Goal: Information Seeking & Learning: Learn about a topic

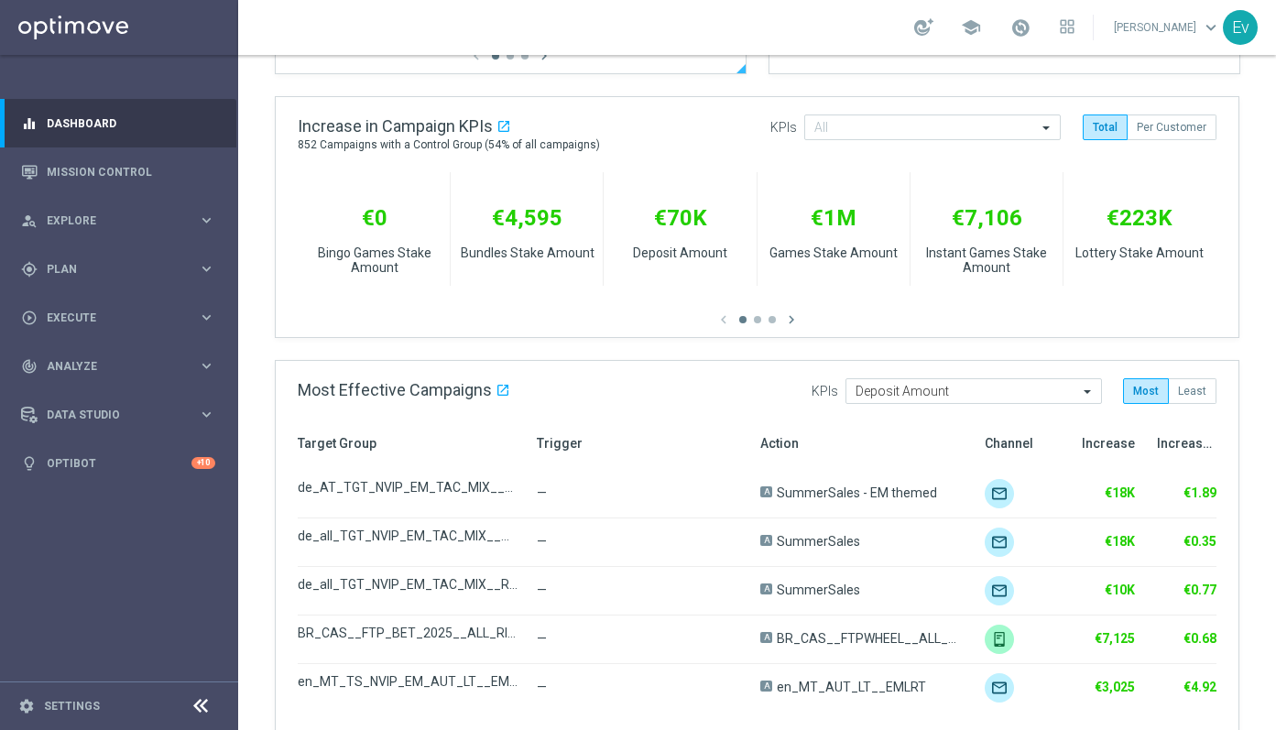
scroll to position [634, 0]
click at [169, 361] on span "Analyze" at bounding box center [122, 366] width 151 height 11
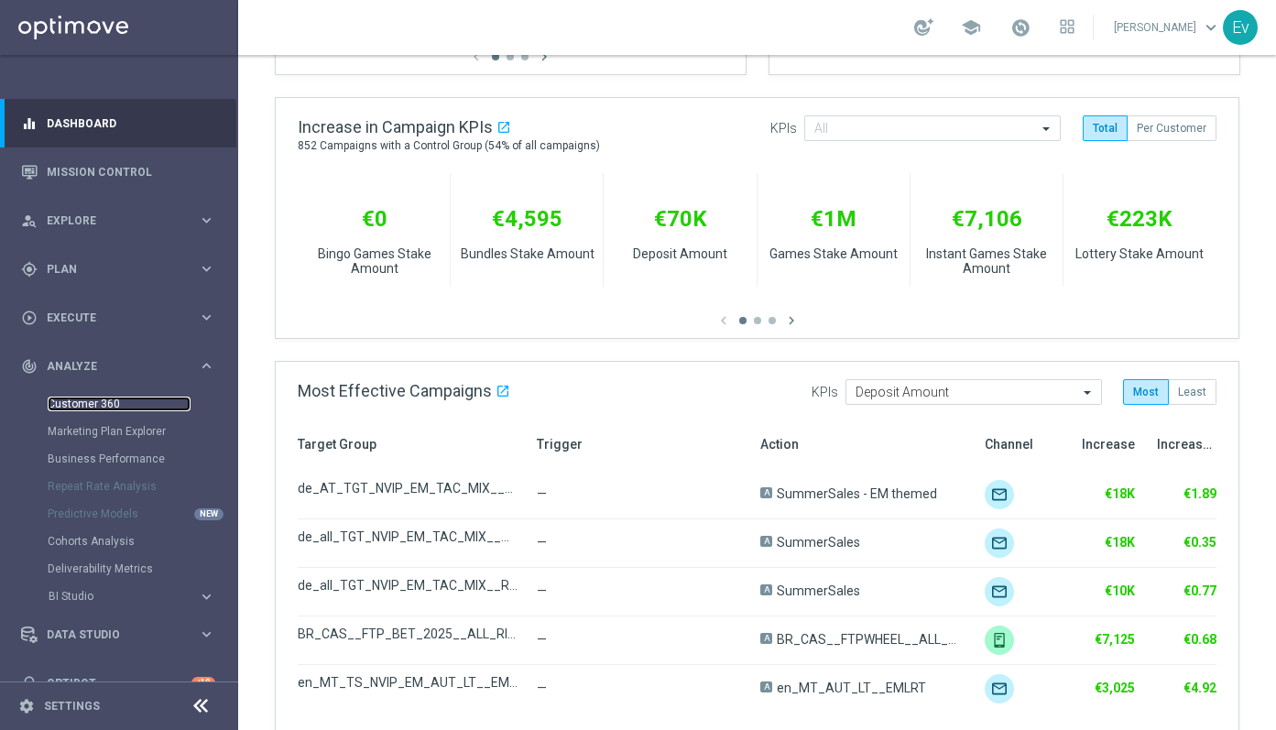
click at [125, 406] on link "Customer 360" at bounding box center [119, 404] width 143 height 15
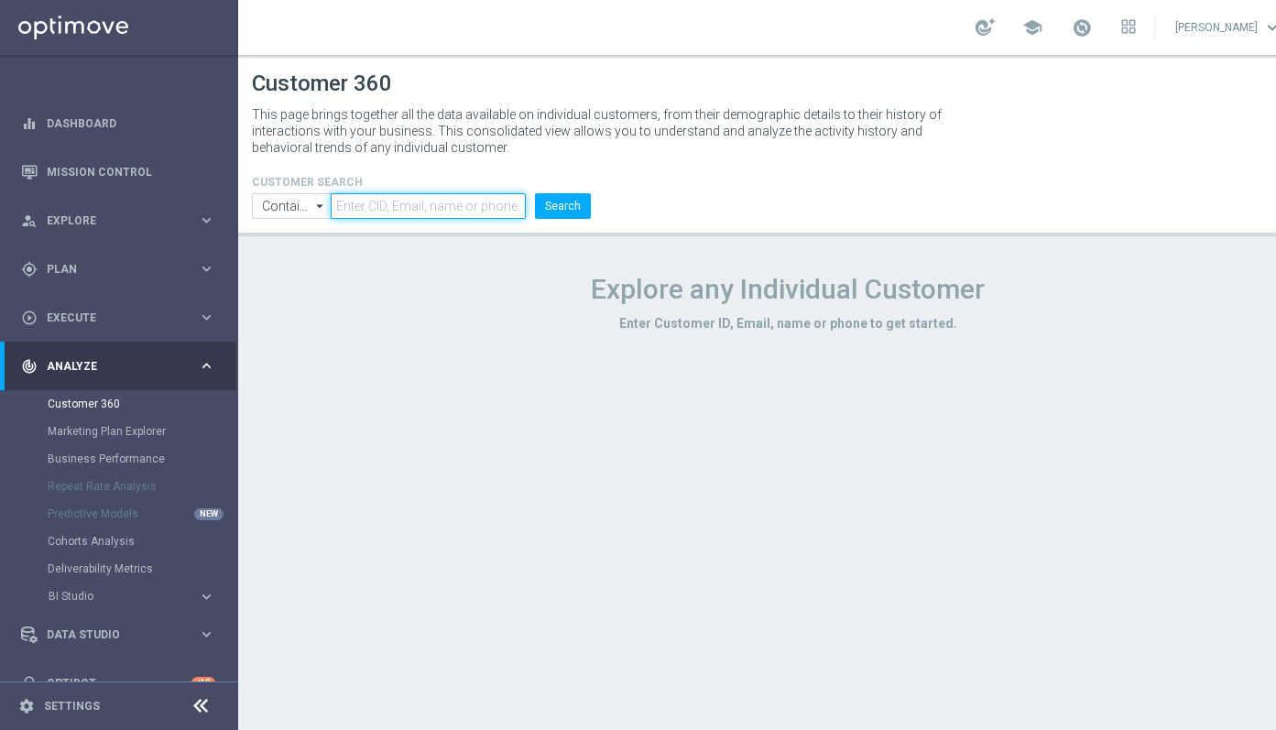
click at [381, 206] on input "text" at bounding box center [428, 206] width 195 height 26
click at [400, 204] on input "text" at bounding box center [428, 206] width 195 height 26
paste input "15571475"
click at [564, 206] on button "Search" at bounding box center [563, 206] width 56 height 26
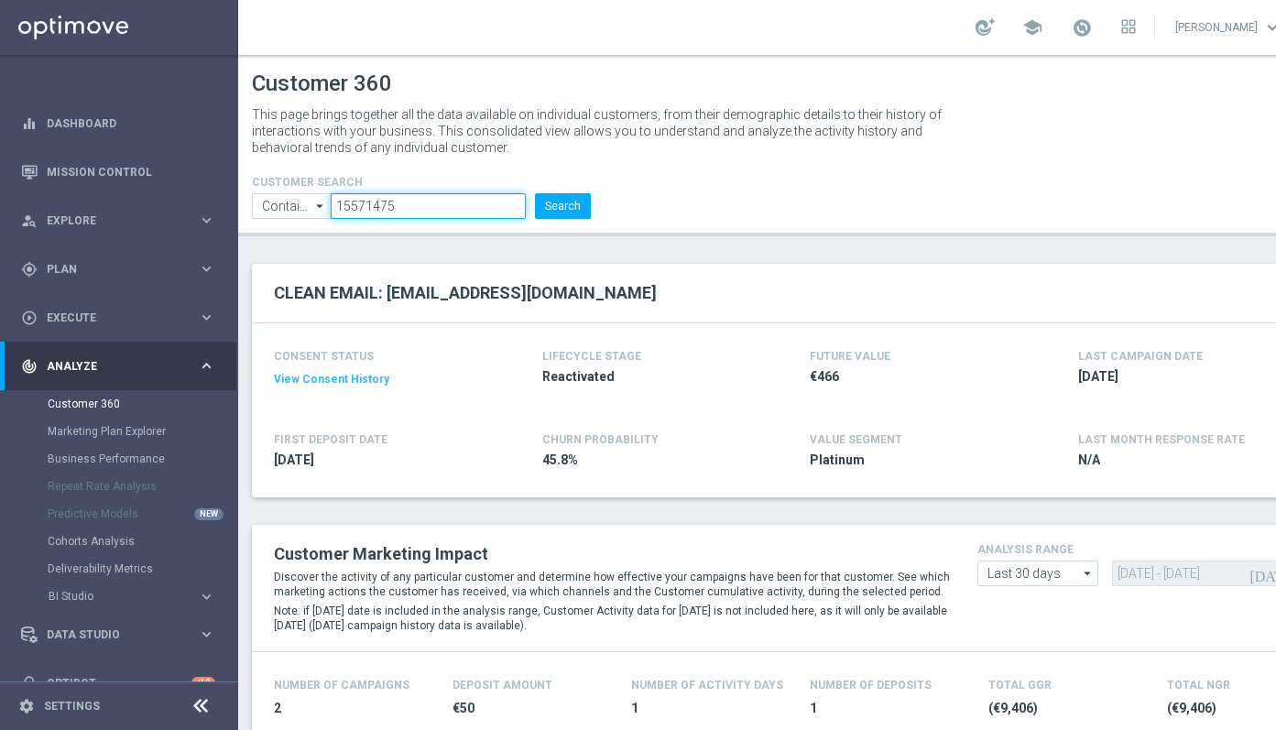
click at [388, 211] on input "15571475" at bounding box center [428, 206] width 195 height 26
paste input "840913"
type input "8409135"
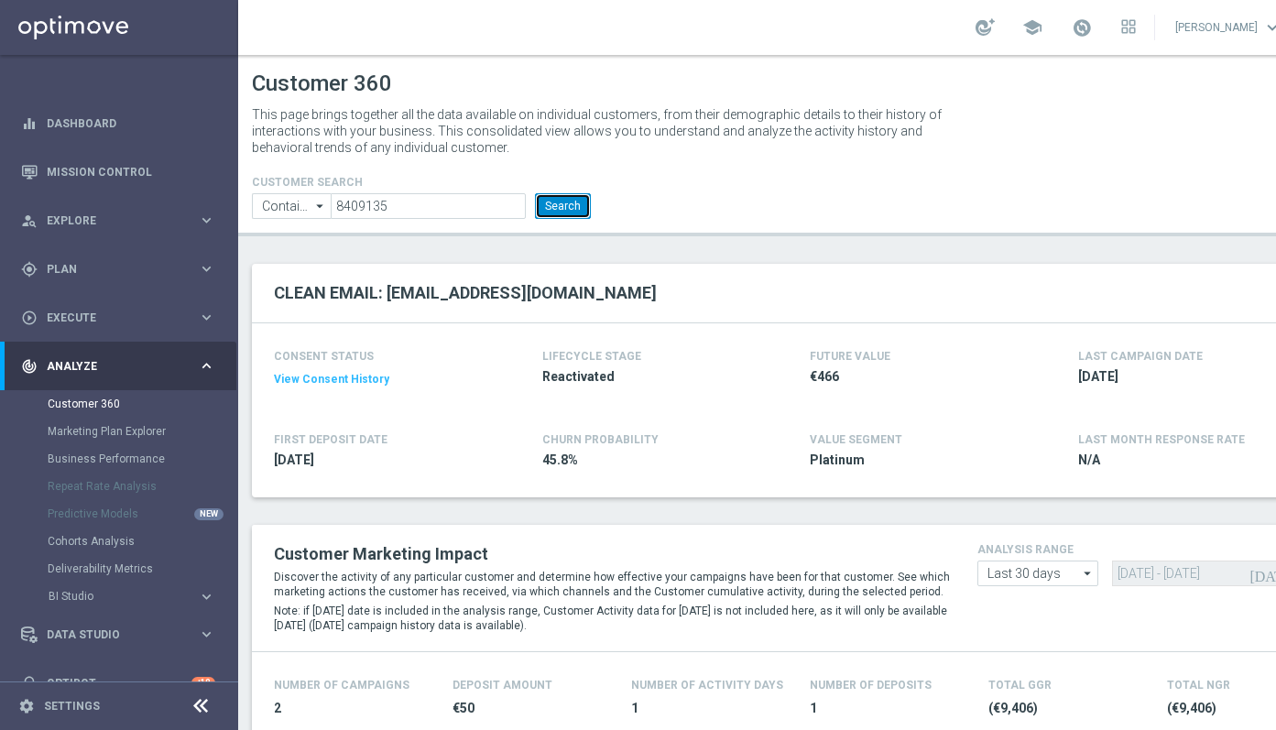
click at [562, 204] on button "Search" at bounding box center [563, 206] width 56 height 26
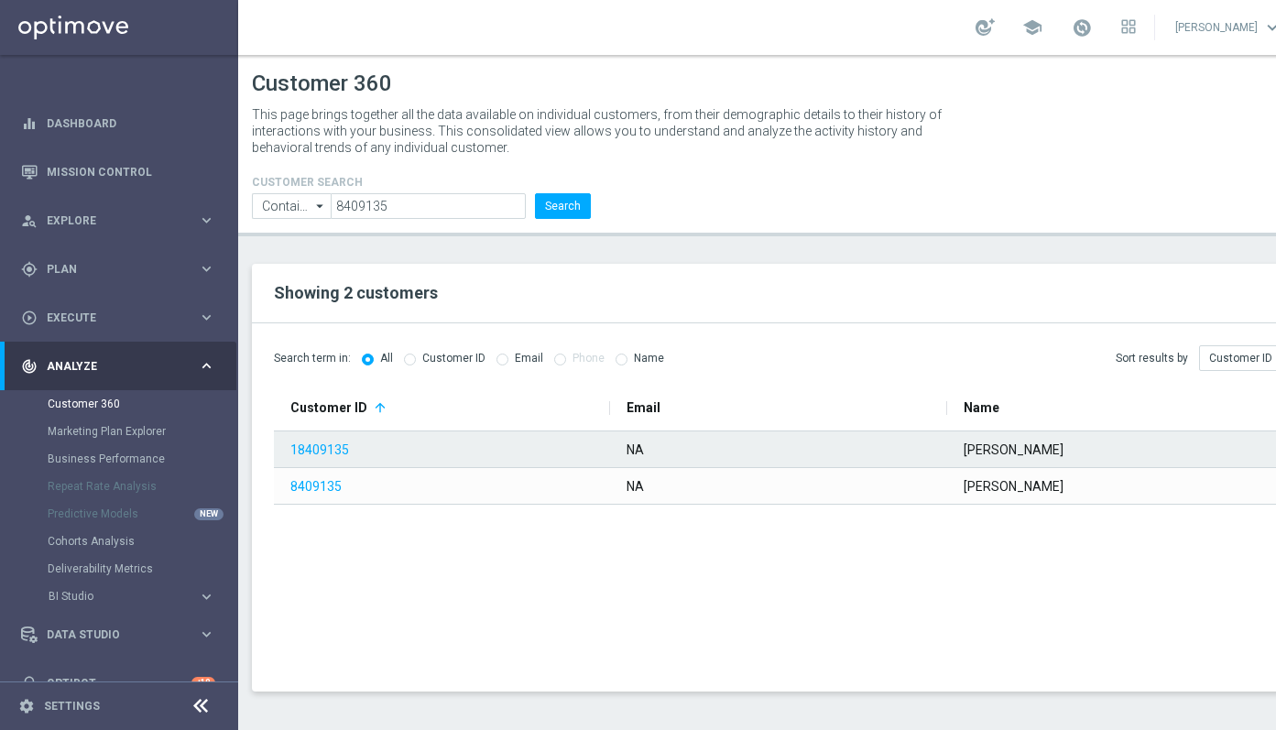
click at [352, 453] on span "18409135" at bounding box center [440, 449] width 300 height 35
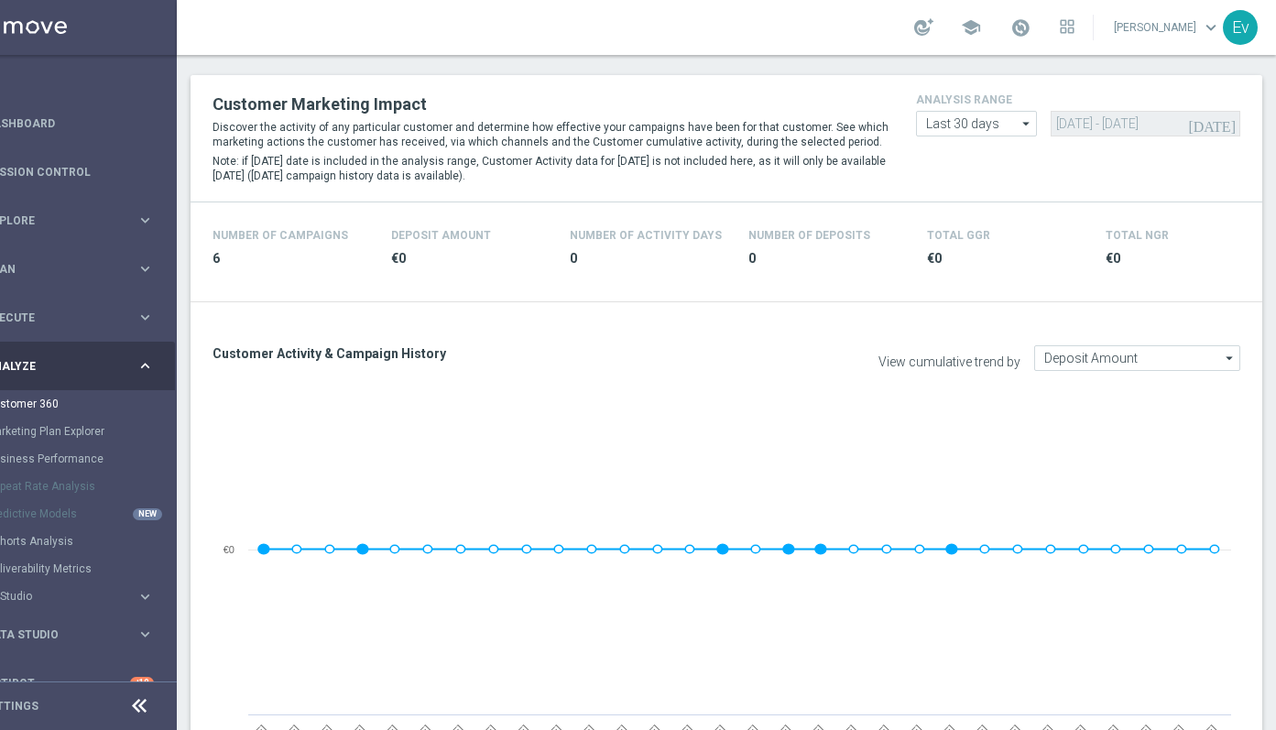
scroll to position [451, 0]
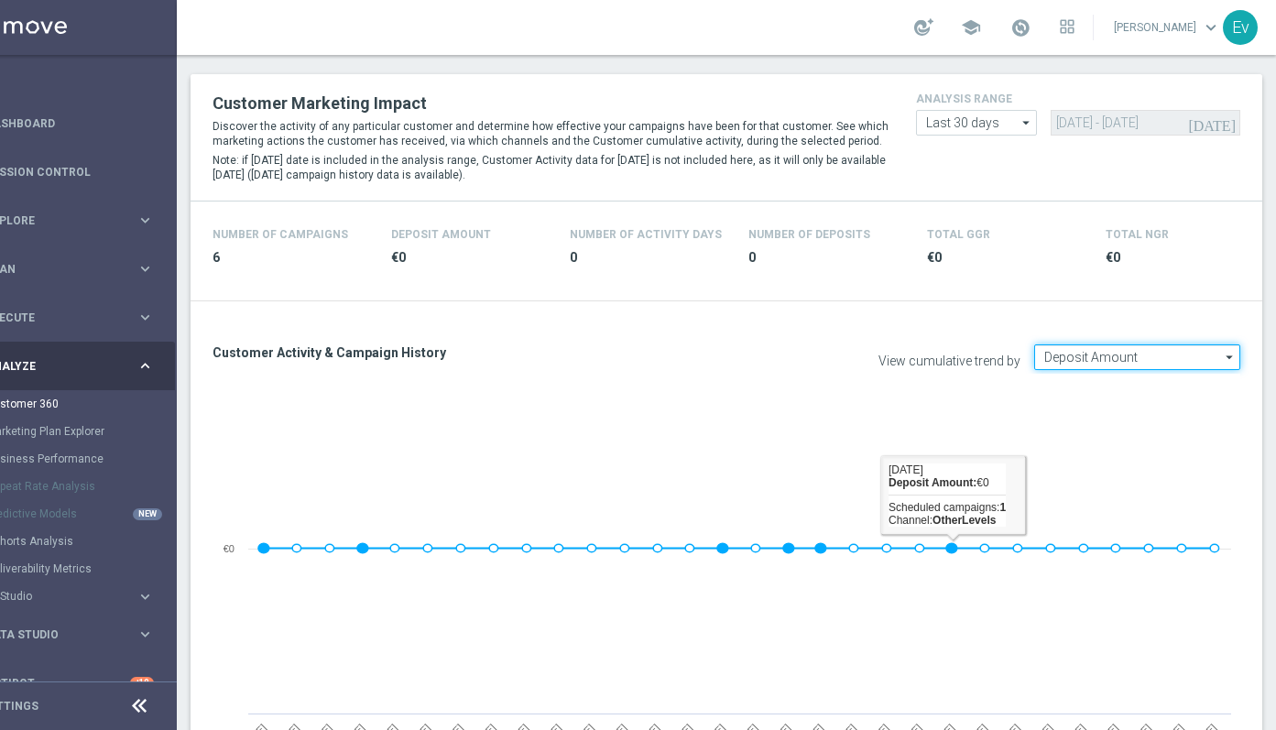
click at [1080, 351] on input "Deposit Amount" at bounding box center [1137, 357] width 206 height 26
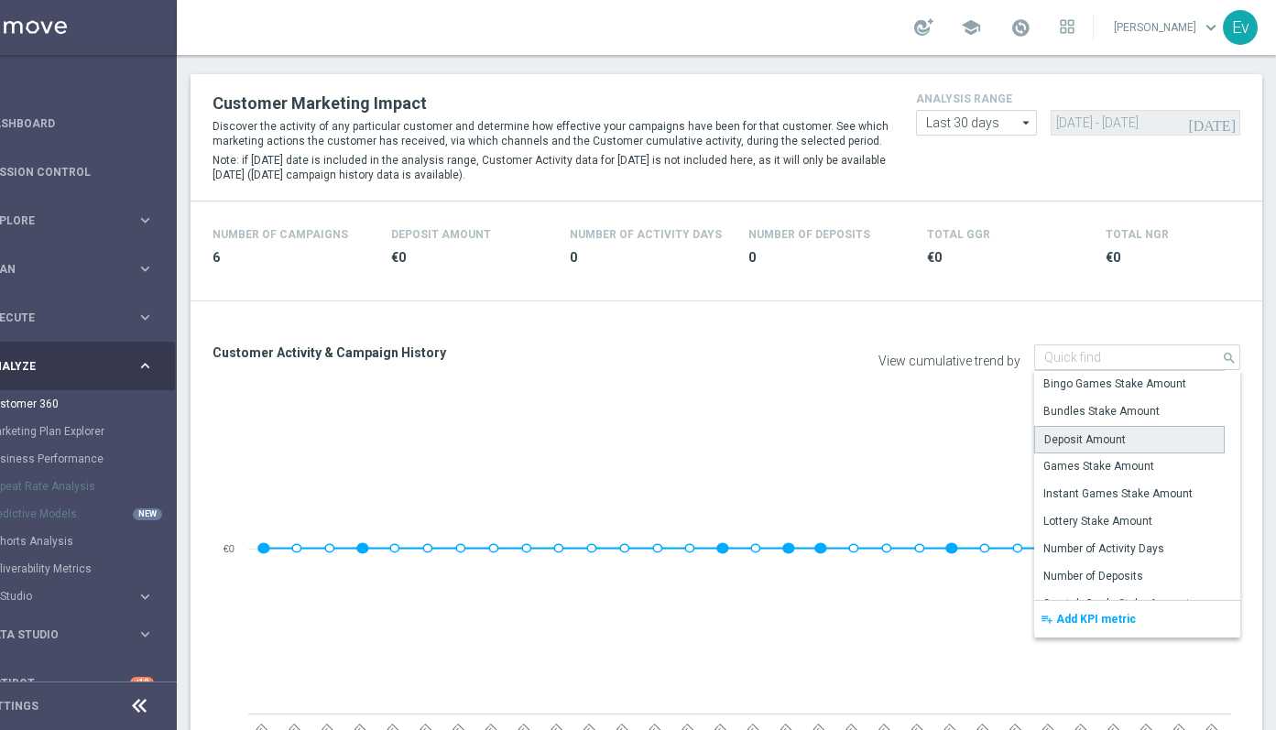
click at [1076, 447] on div "Deposit Amount" at bounding box center [1129, 439] width 191 height 27
type input "Deposit Amount"
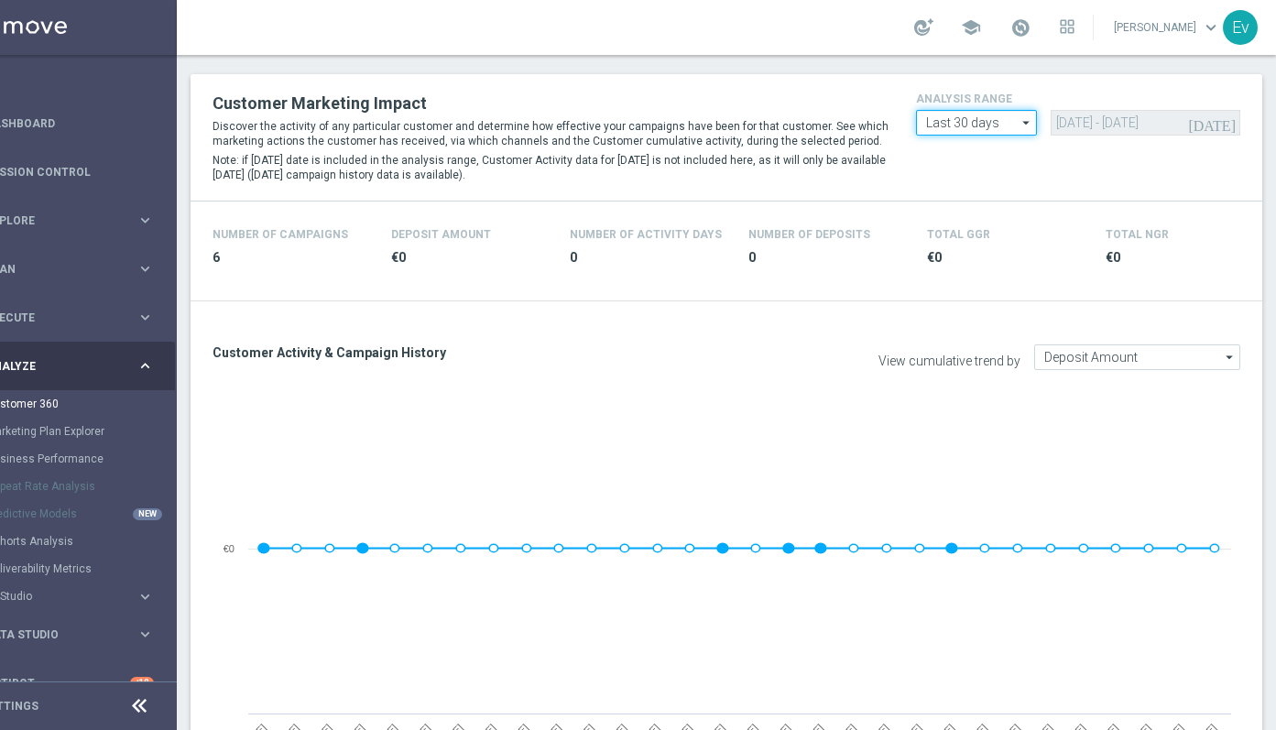
click at [988, 127] on input "Last 30 days" at bounding box center [976, 123] width 121 height 26
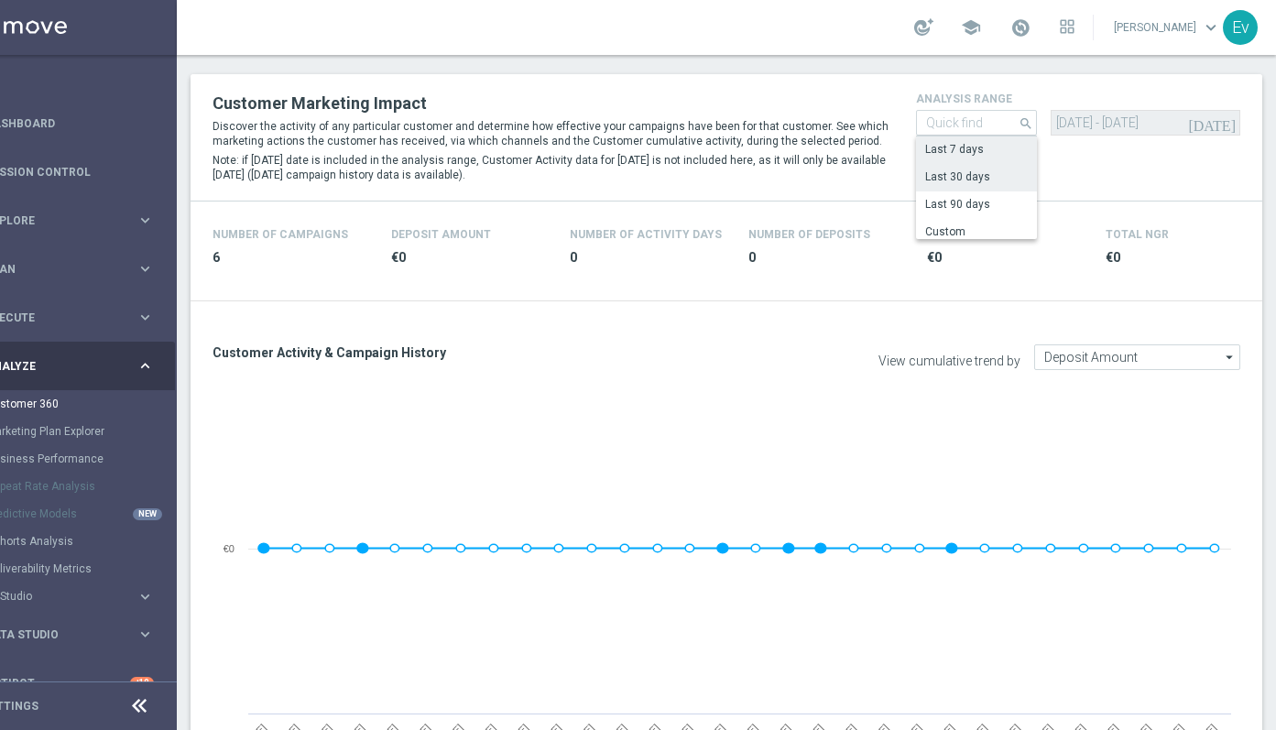
click at [966, 148] on div "Last 7 days" at bounding box center [954, 149] width 59 height 16
type input "Last 7 days"
type input "[DATE] - [DATE]"
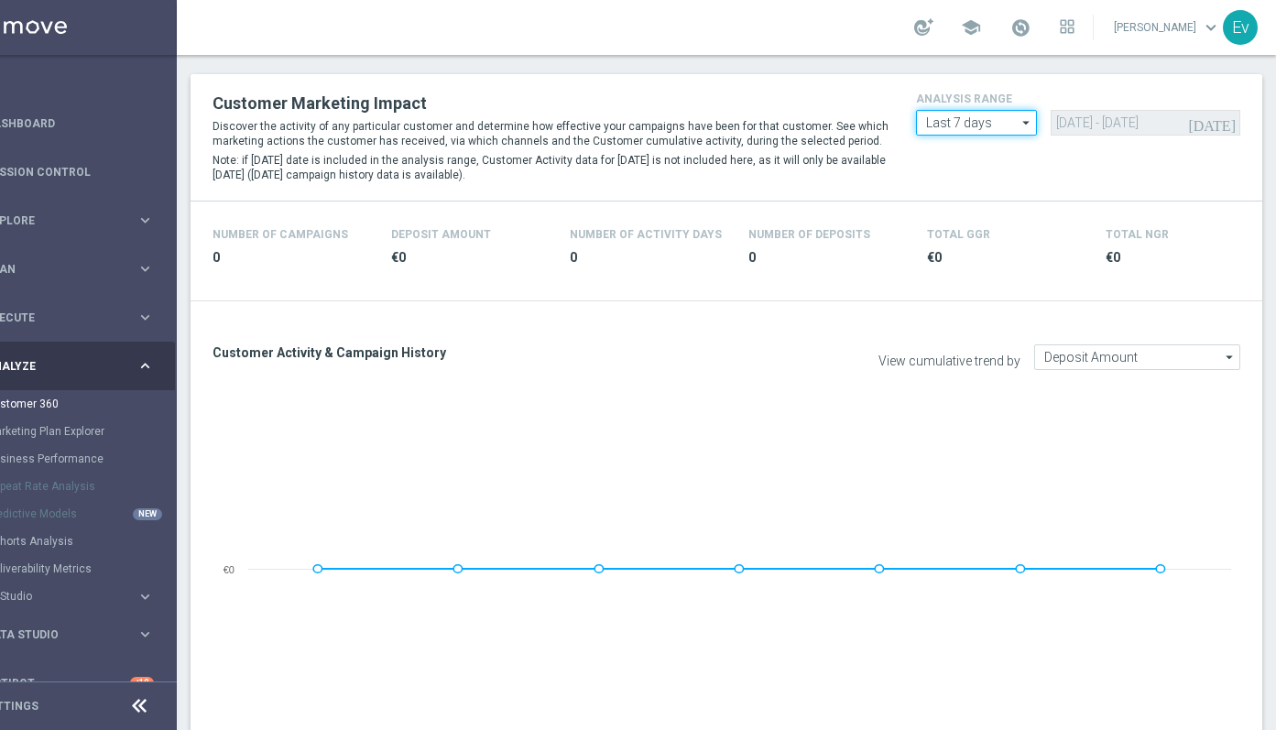
click at [992, 126] on input "Last 7 days" at bounding box center [976, 123] width 121 height 26
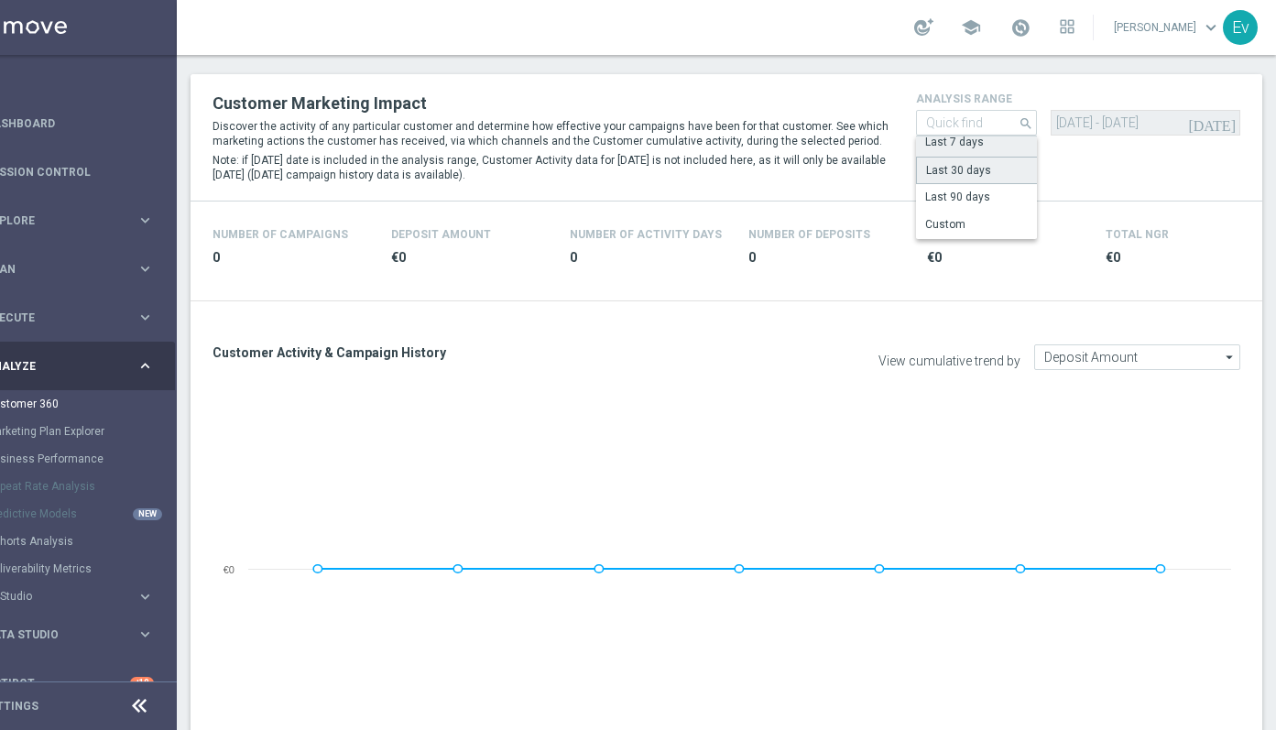
click at [968, 180] on div "Last 30 days" at bounding box center [977, 170] width 122 height 27
type input "Last 30 days"
type input "[DATE] - [DATE]"
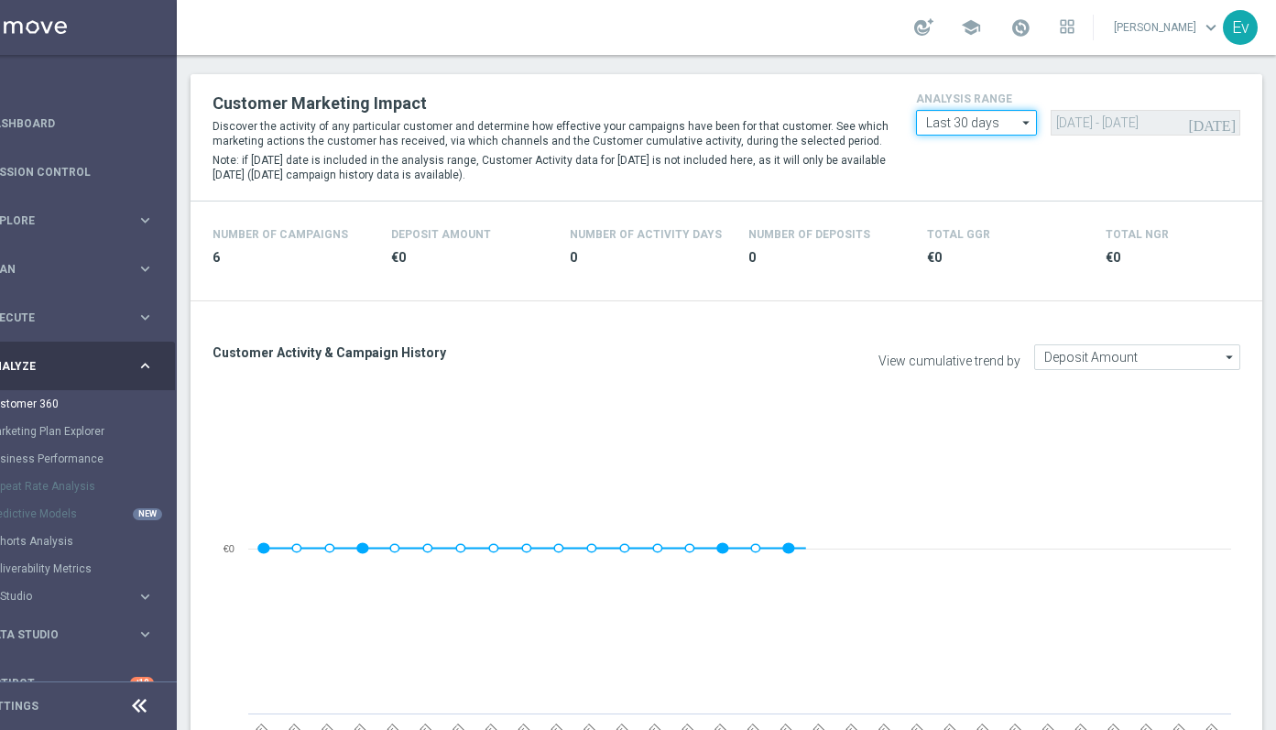
click at [993, 132] on input "Last 30 days" at bounding box center [976, 123] width 121 height 26
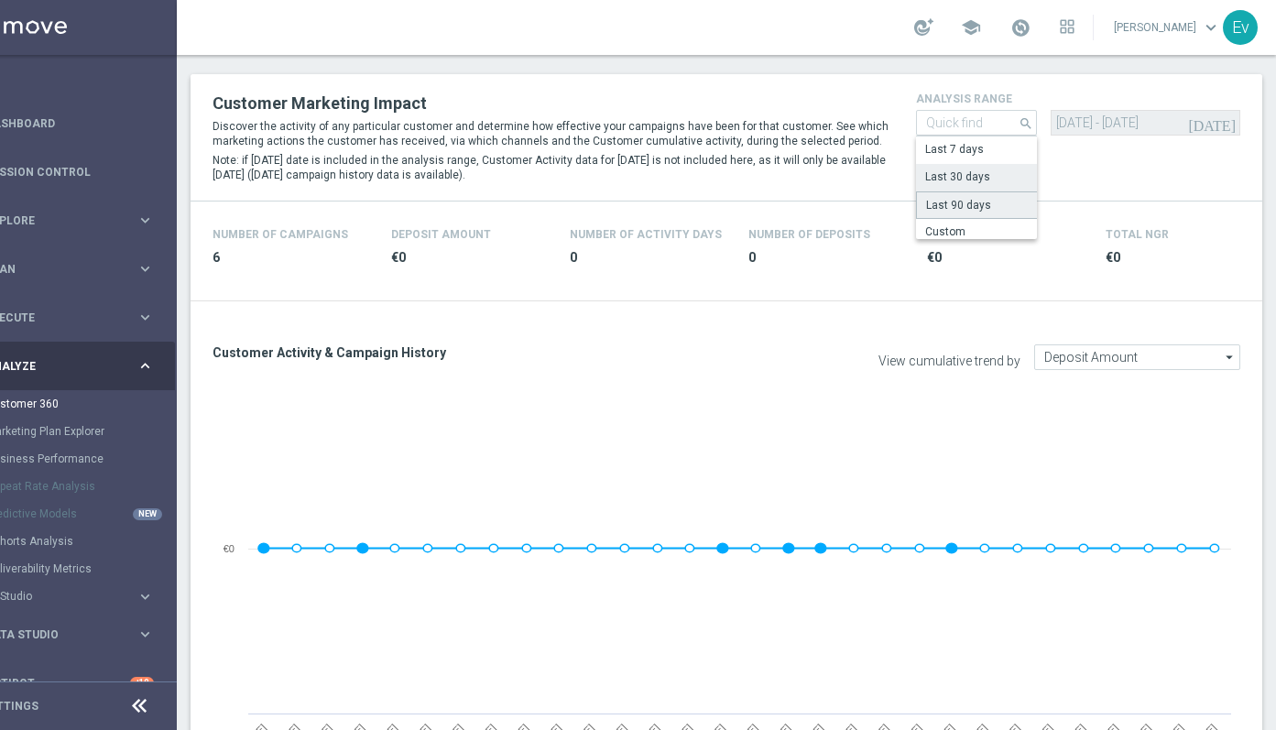
click at [947, 203] on div "Last 90 days" at bounding box center [958, 205] width 65 height 16
type input "Last 90 days"
type input "[DATE] - [DATE]"
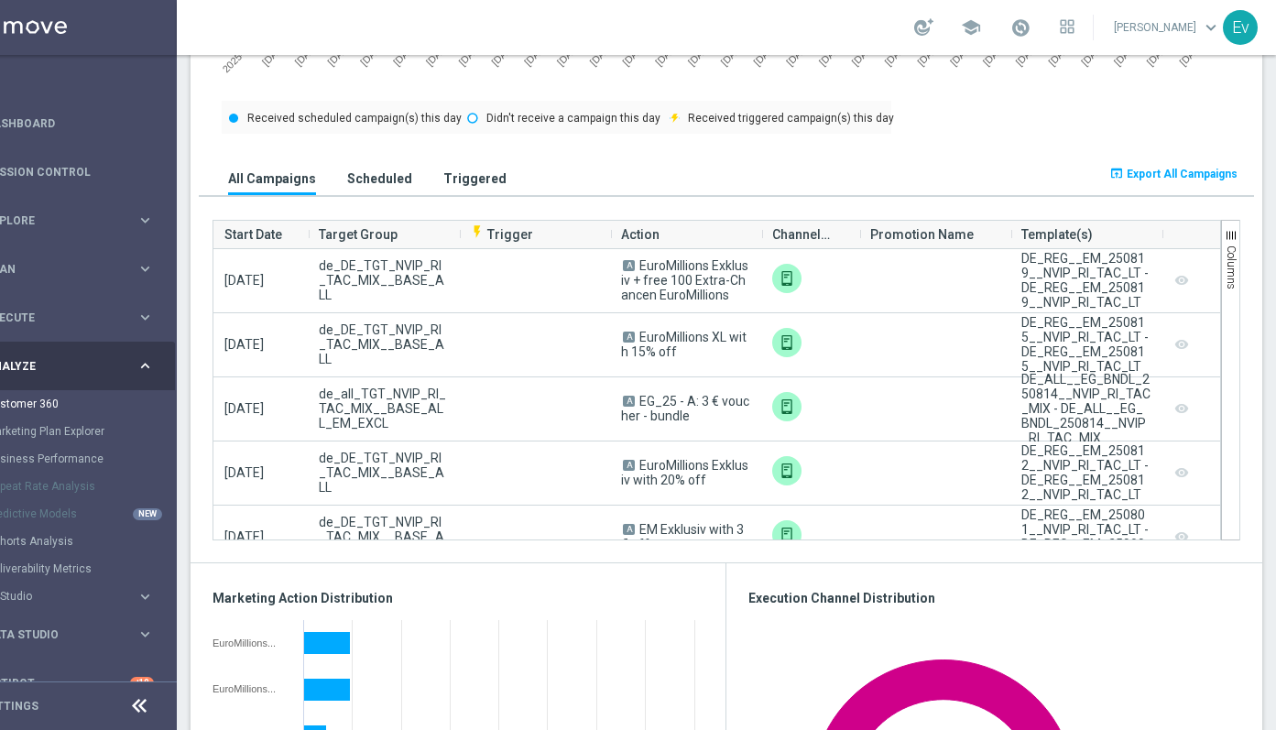
scroll to position [1110, 0]
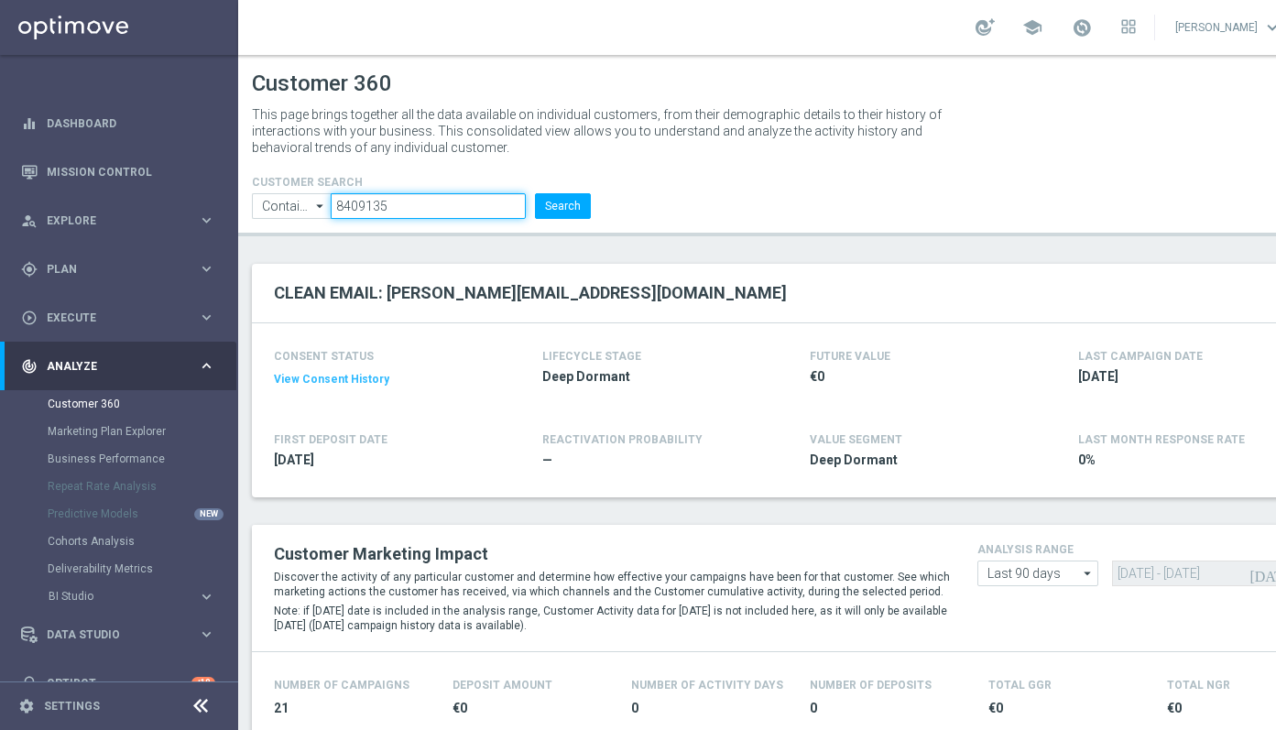
click at [352, 213] on input "8409135" at bounding box center [428, 206] width 195 height 26
click at [573, 203] on button "Search" at bounding box center [563, 206] width 56 height 26
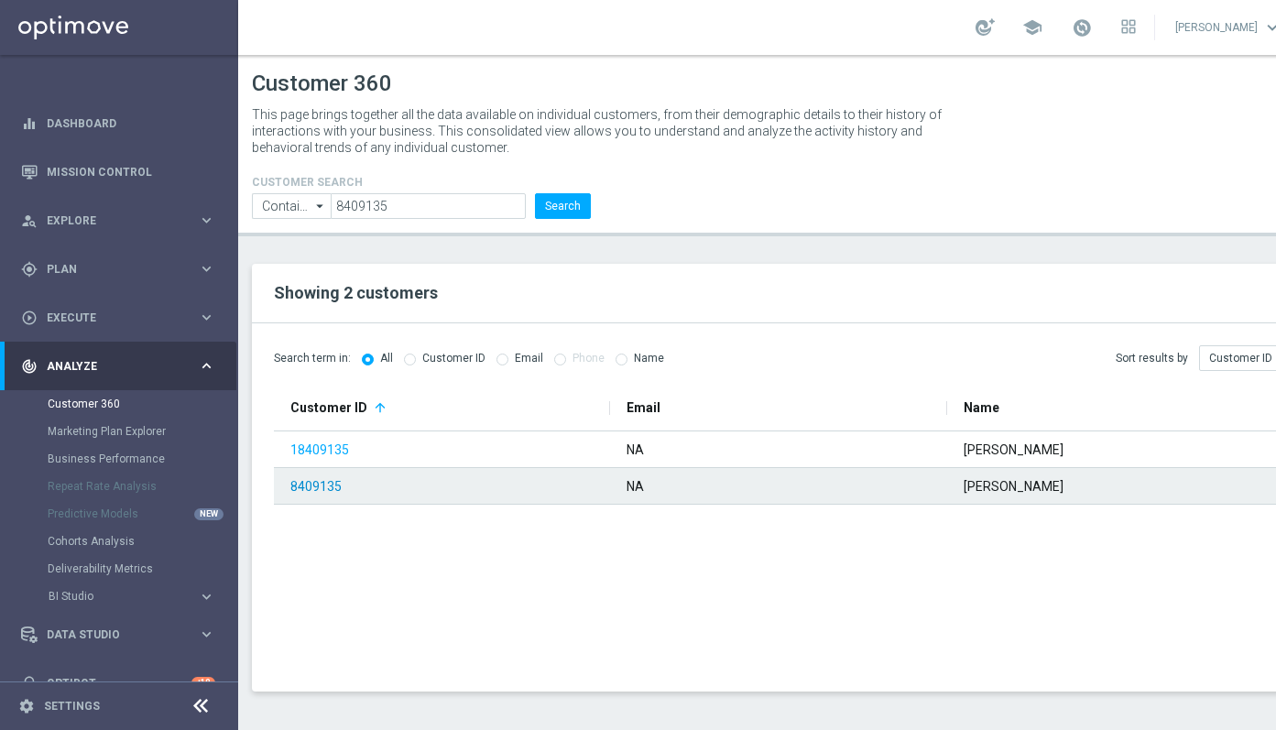
click at [324, 489] on link "8409135" at bounding box center [315, 486] width 51 height 15
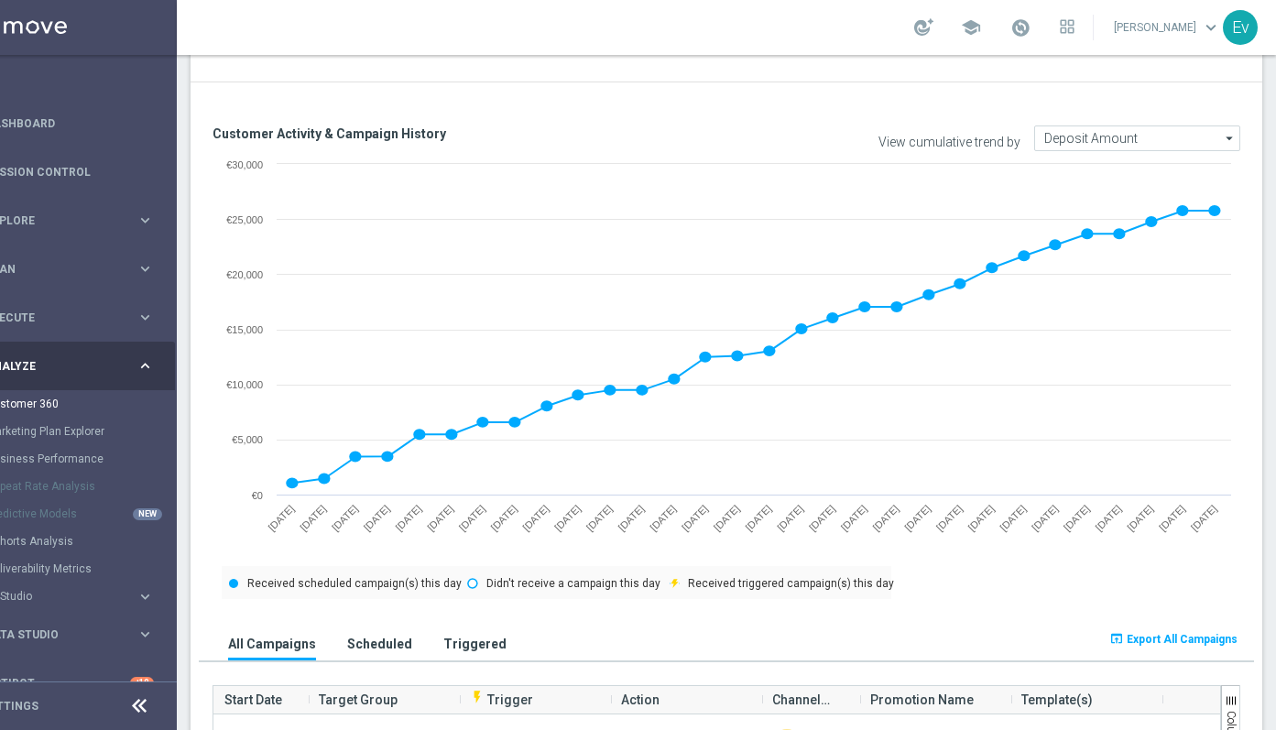
scroll to position [551, 0]
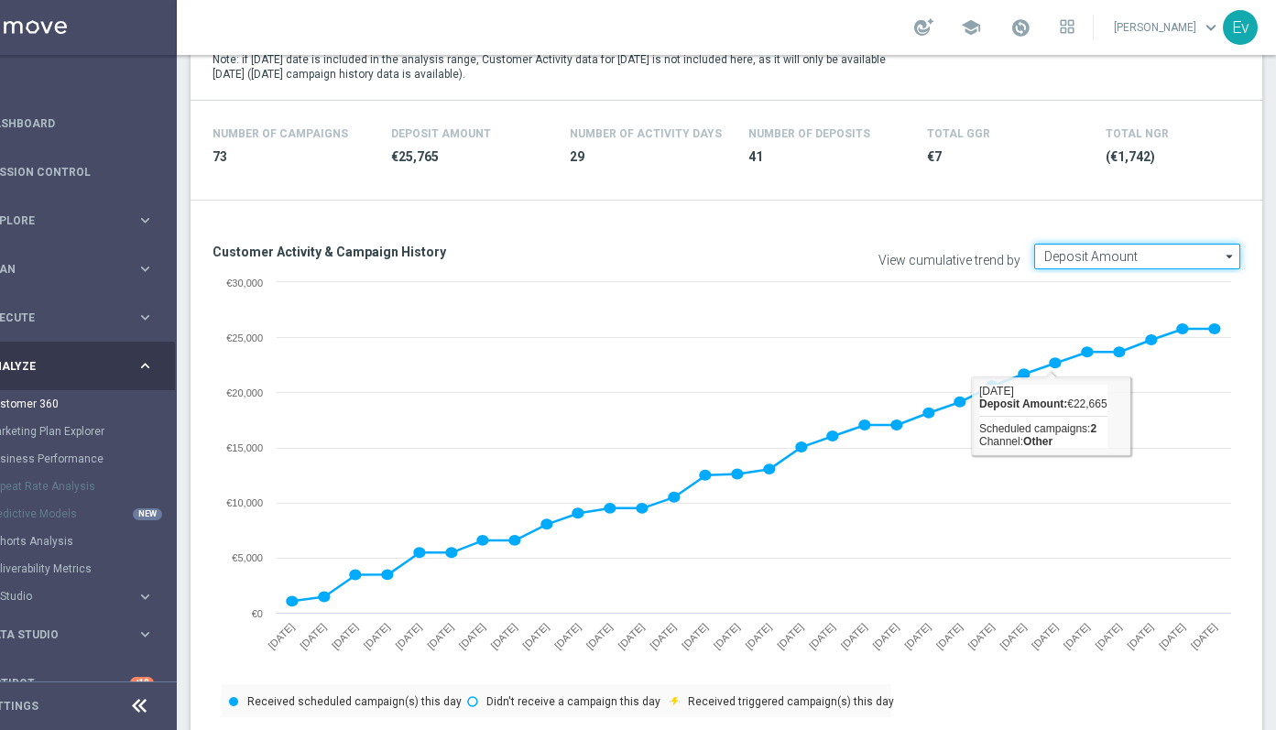
click at [1195, 256] on input "Deposit Amount" at bounding box center [1137, 257] width 206 height 26
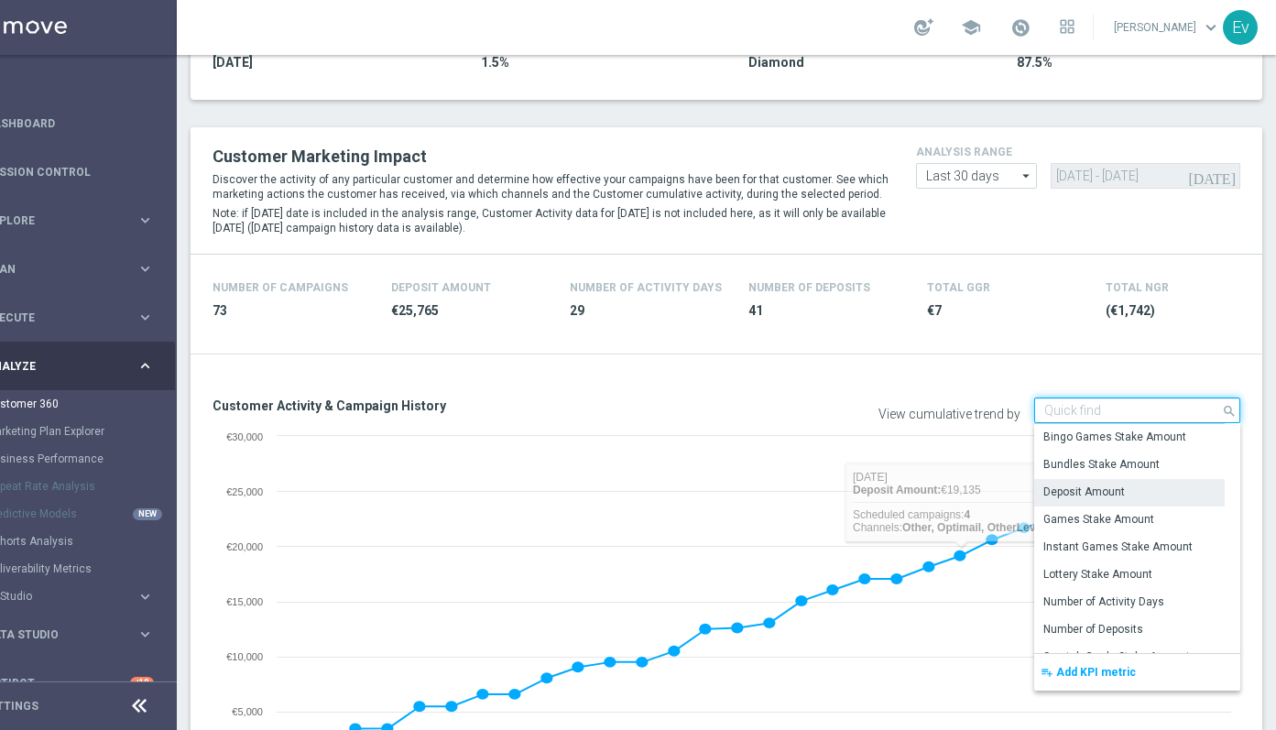
scroll to position [346, 0]
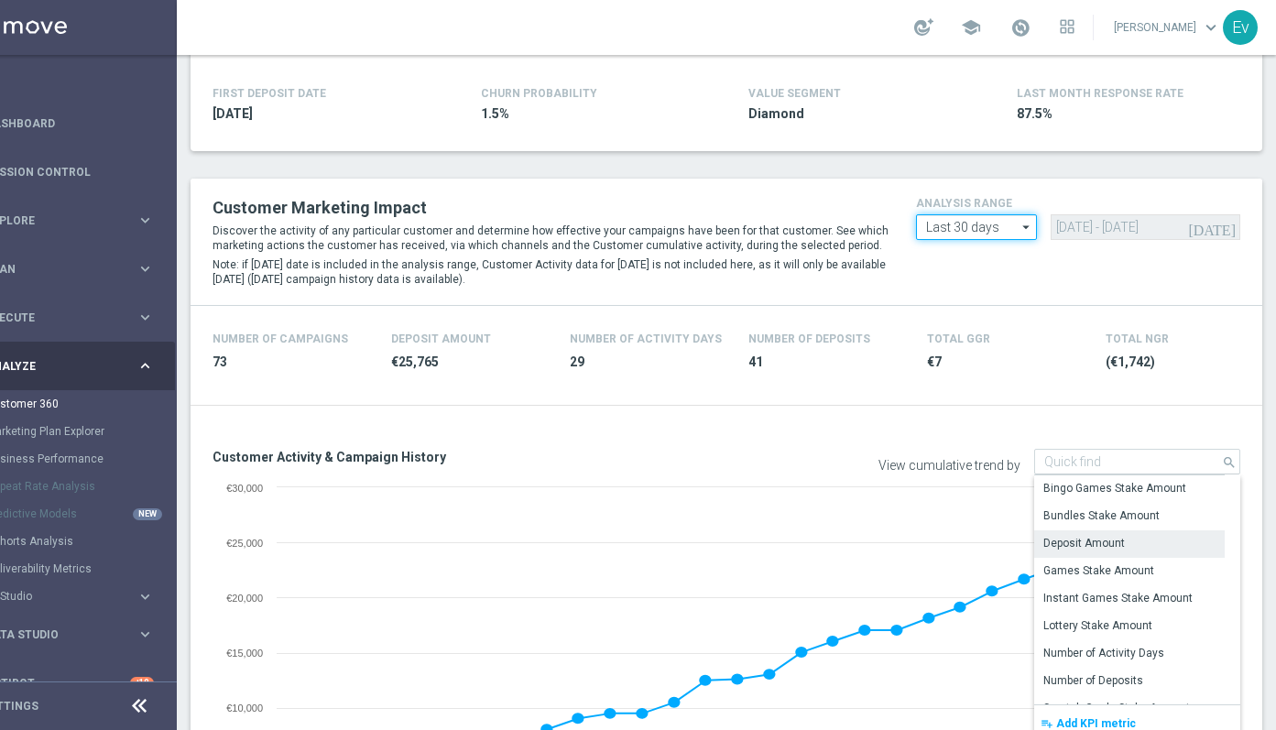
click at [1017, 229] on input "Last 30 days" at bounding box center [976, 227] width 121 height 26
type input "Deposit Amount"
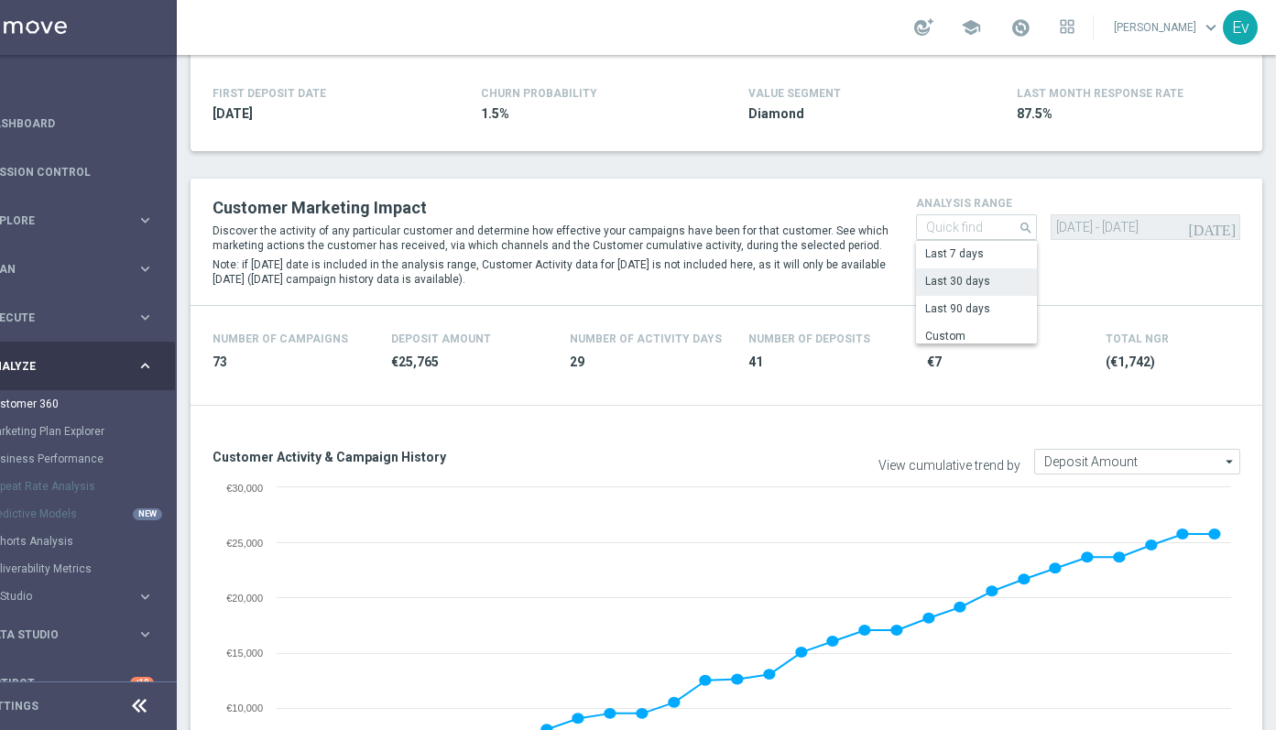
type input "Last 30 days"
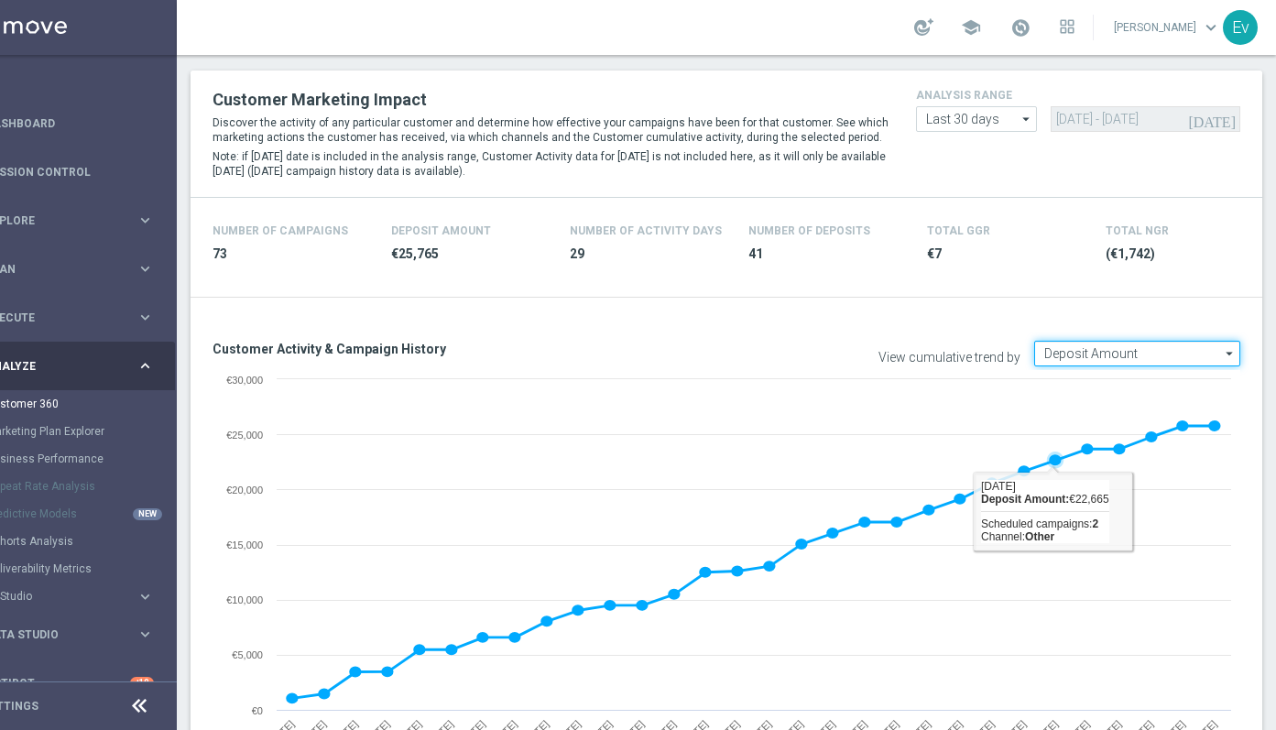
scroll to position [455, 0]
click at [1086, 365] on input "Deposit Amount" at bounding box center [1137, 353] width 206 height 26
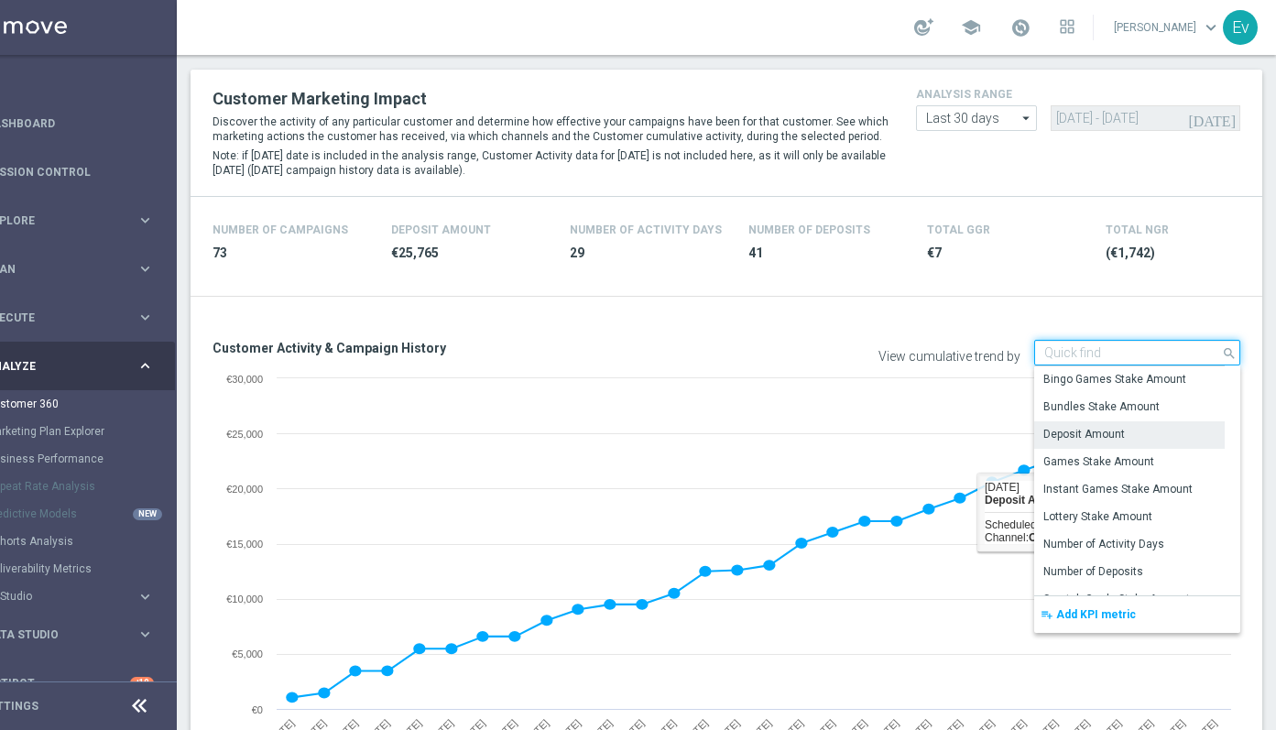
click at [1086, 357] on input at bounding box center [1137, 353] width 206 height 26
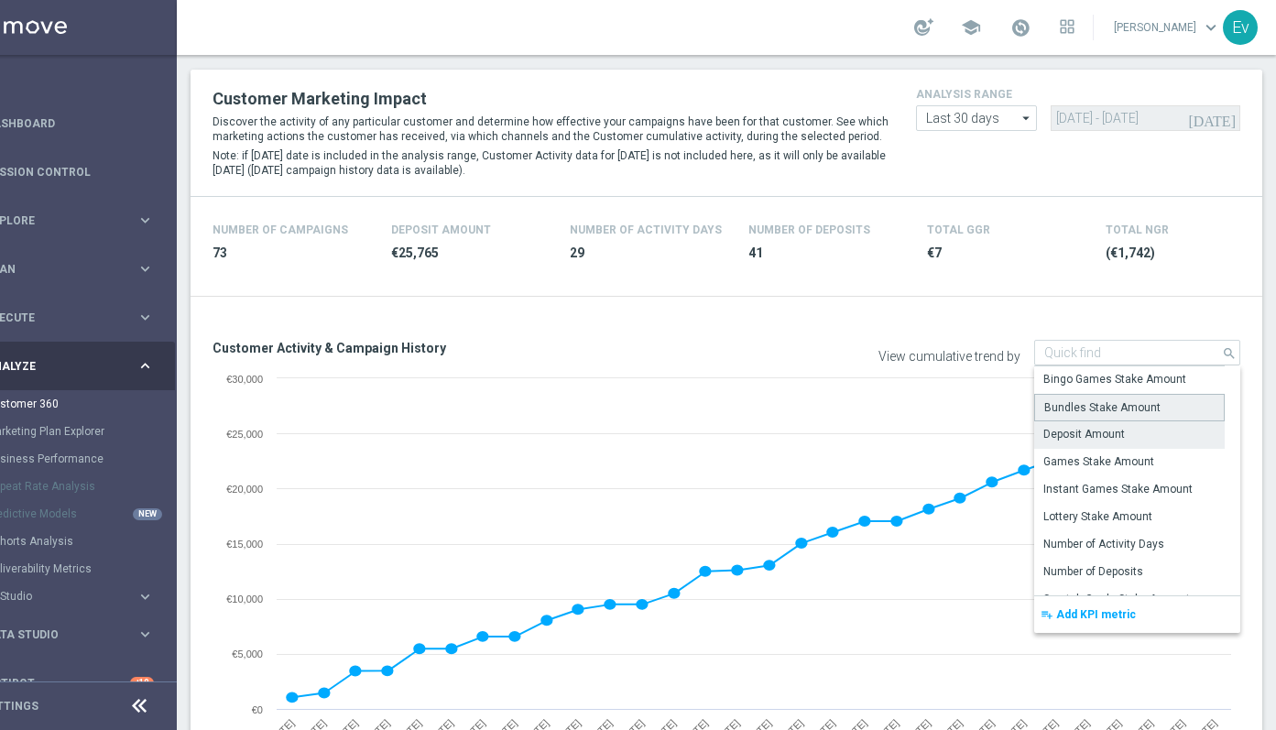
click at [1098, 411] on div "Bundles Stake Amount" at bounding box center [1102, 407] width 116 height 16
type input "Bundles Stake Amount"
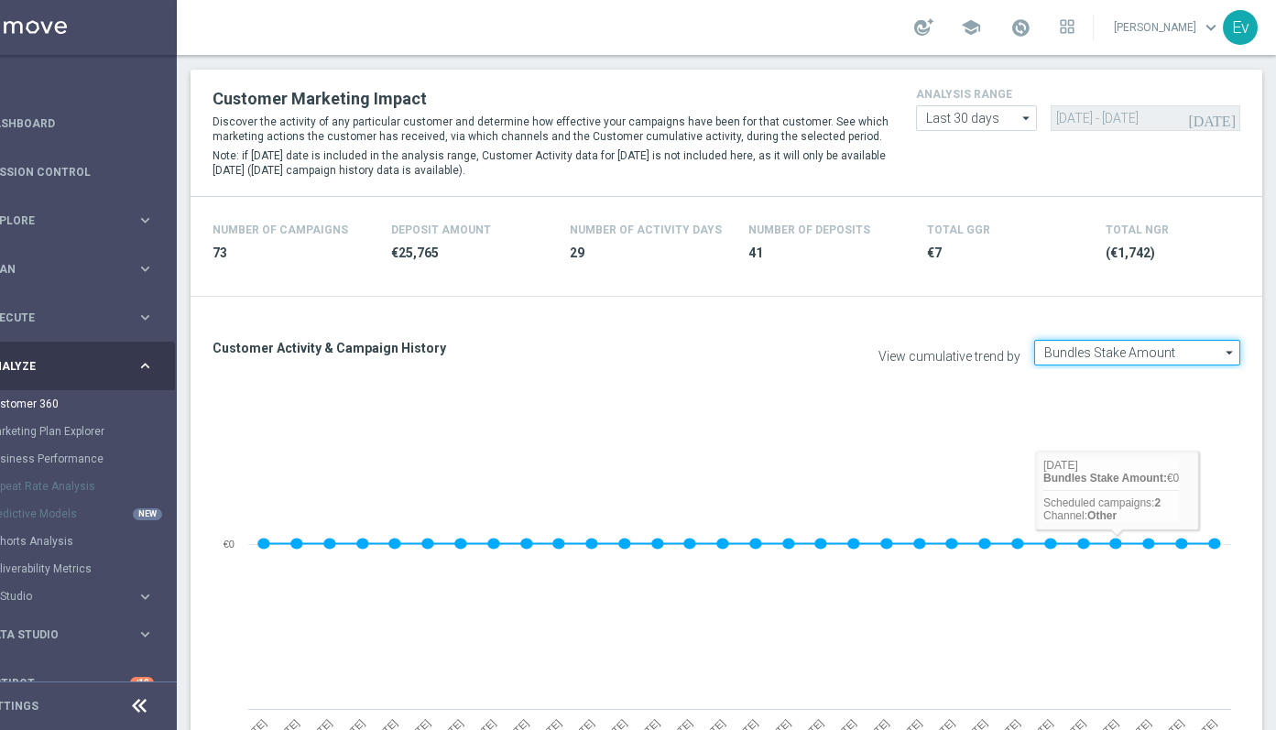
click at [1130, 350] on input "Bundles Stake Amount" at bounding box center [1137, 353] width 206 height 26
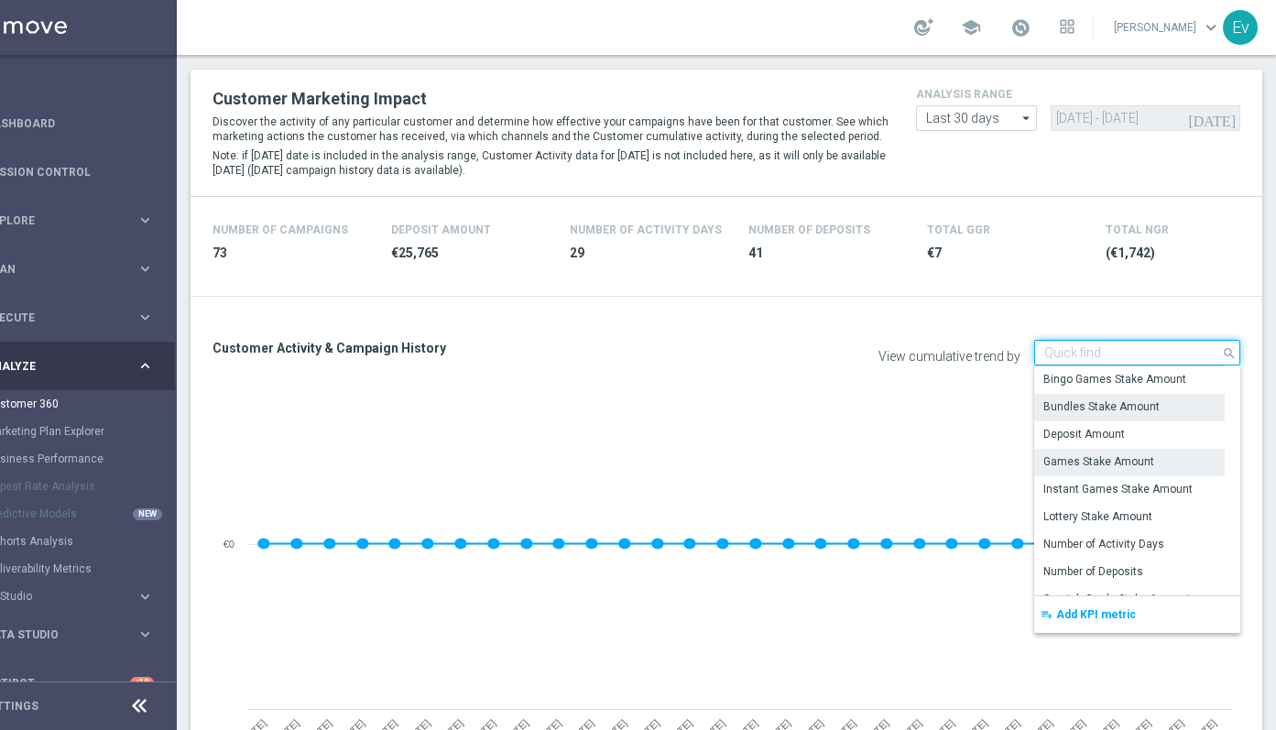
scroll to position [16, 0]
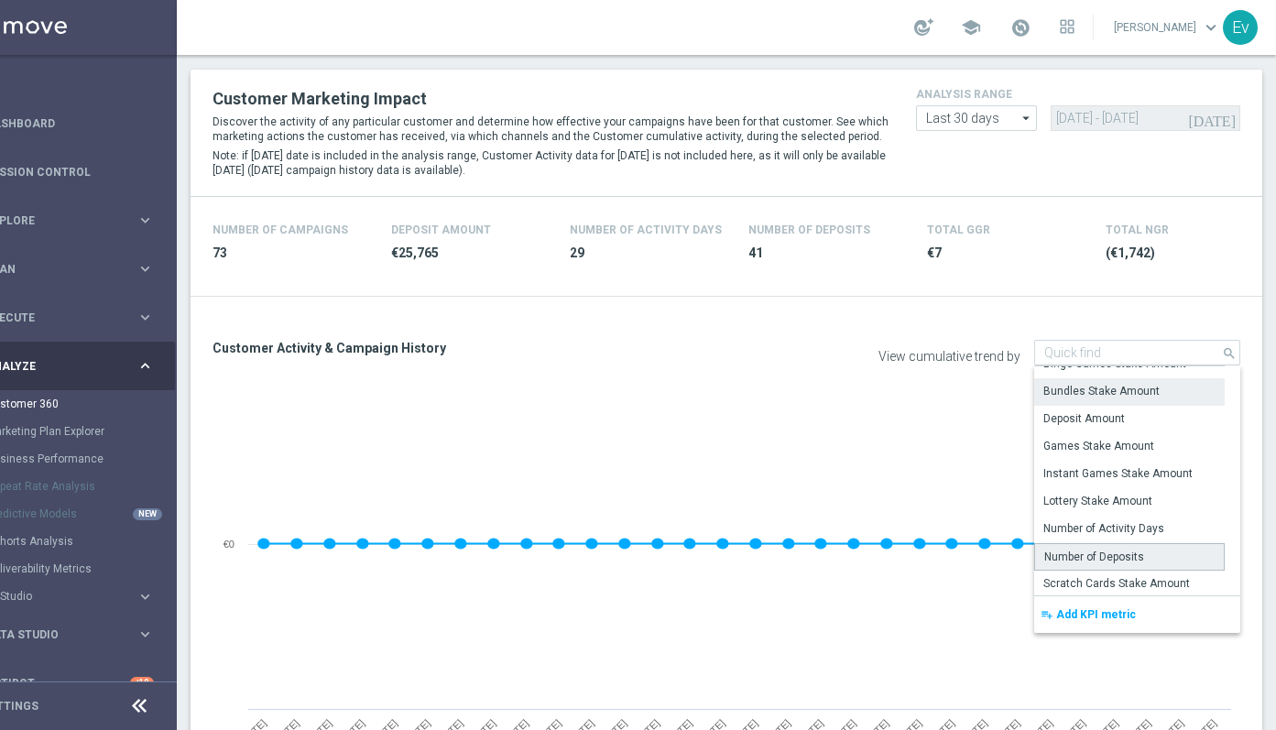
click at [1076, 556] on div "Number of Deposits" at bounding box center [1094, 557] width 100 height 16
type input "Number of Deposits"
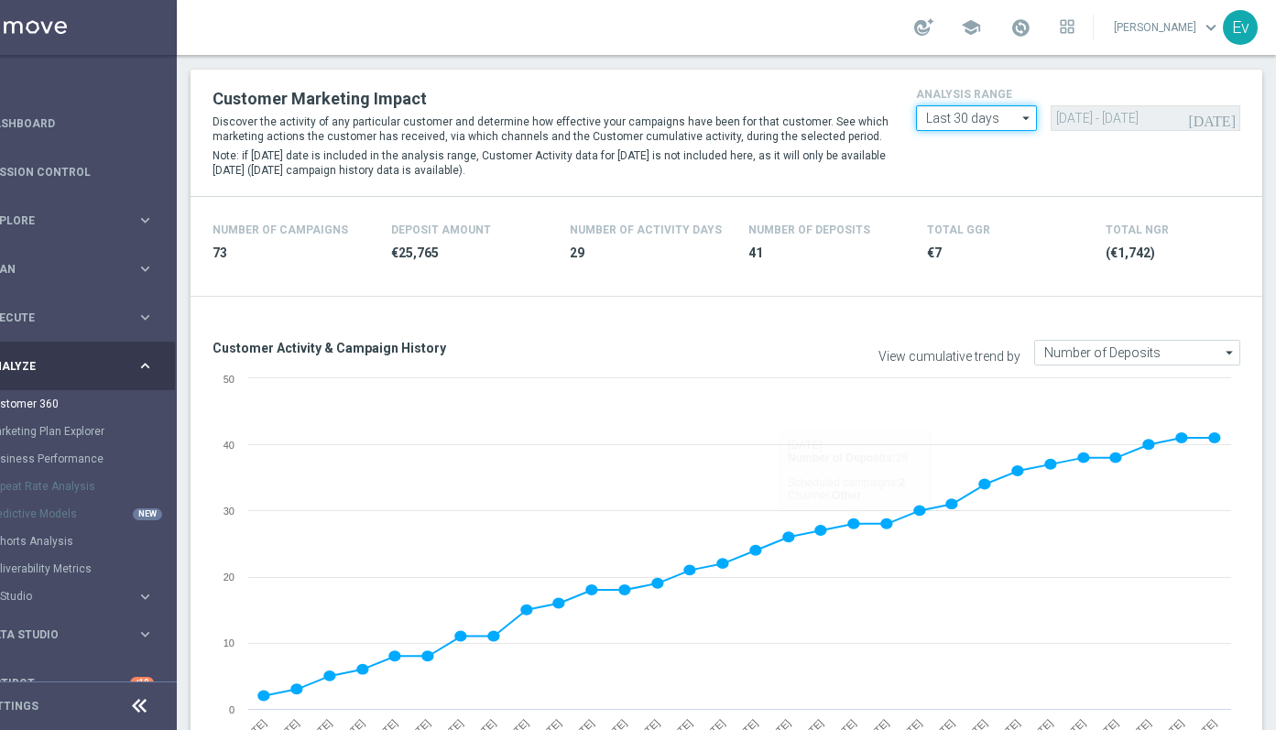
click at [1003, 124] on input "Last 30 days" at bounding box center [976, 118] width 121 height 26
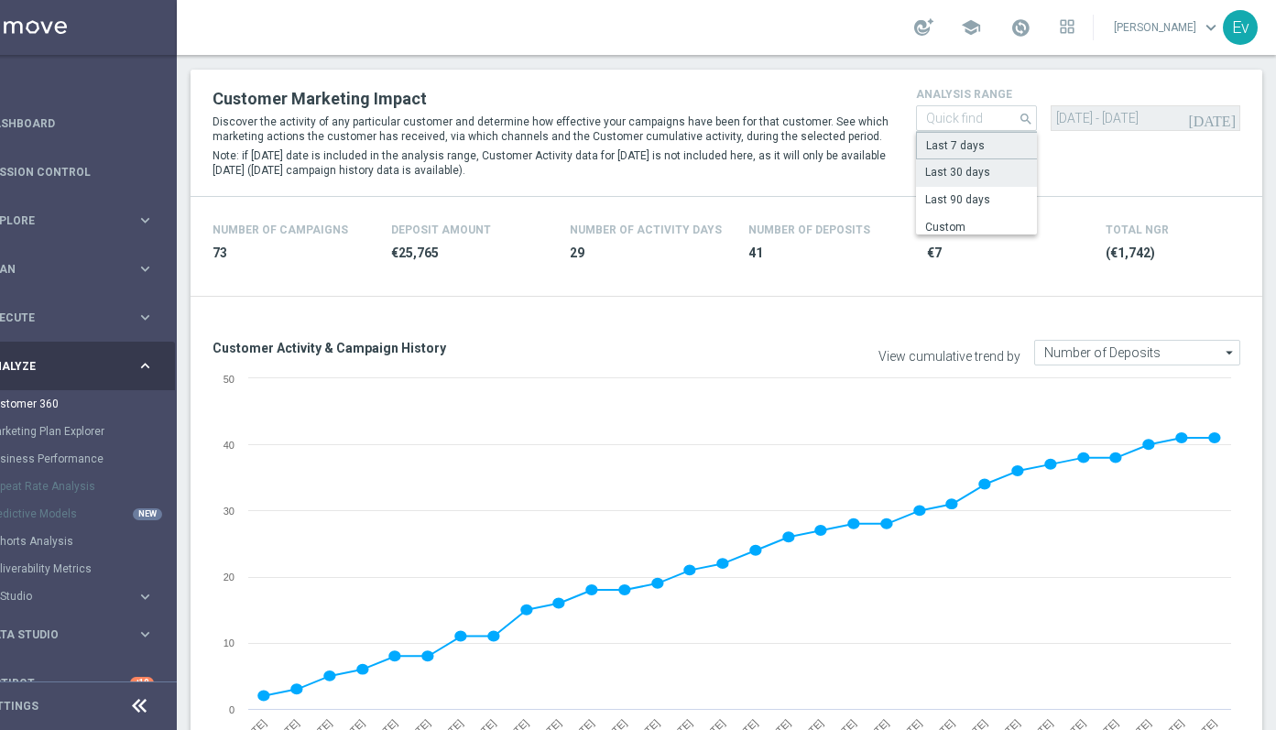
click at [981, 154] on div "Last 7 days" at bounding box center [977, 145] width 122 height 27
type input "Last 7 days"
type input "[DATE] - [DATE]"
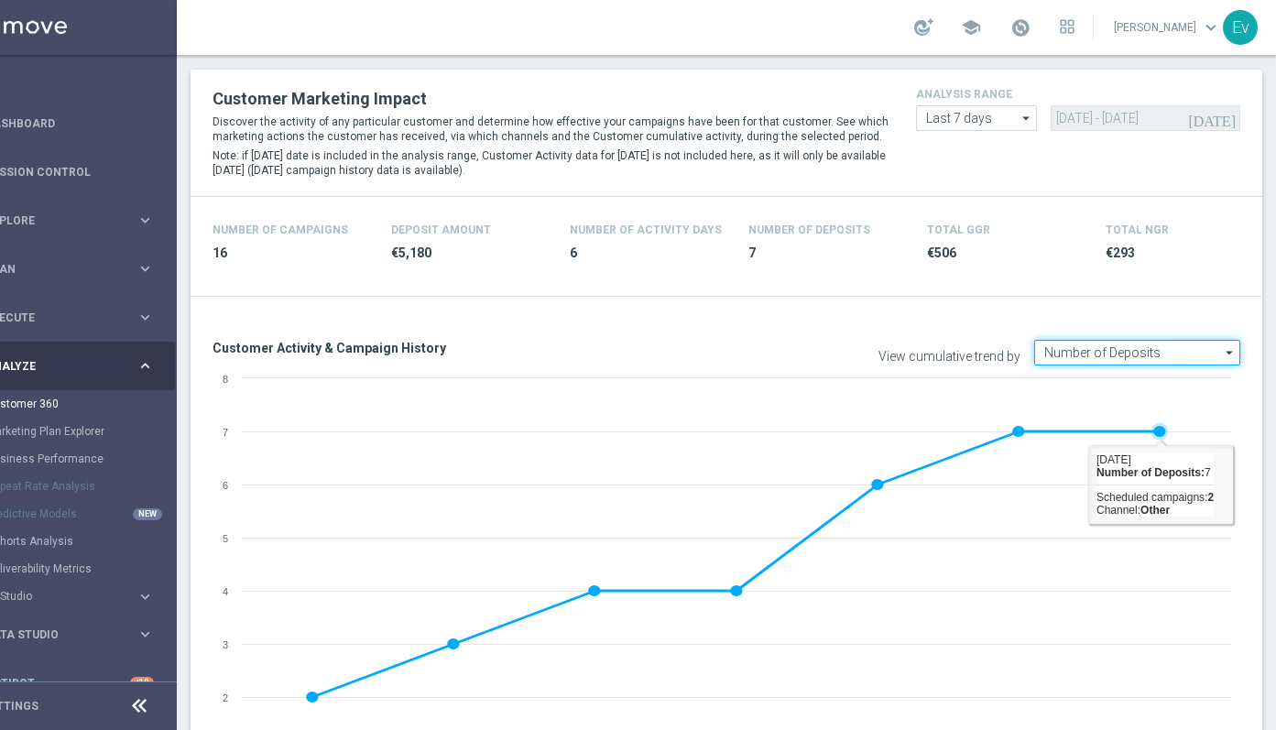
click at [1154, 347] on input "Number of Deposits" at bounding box center [1137, 353] width 206 height 26
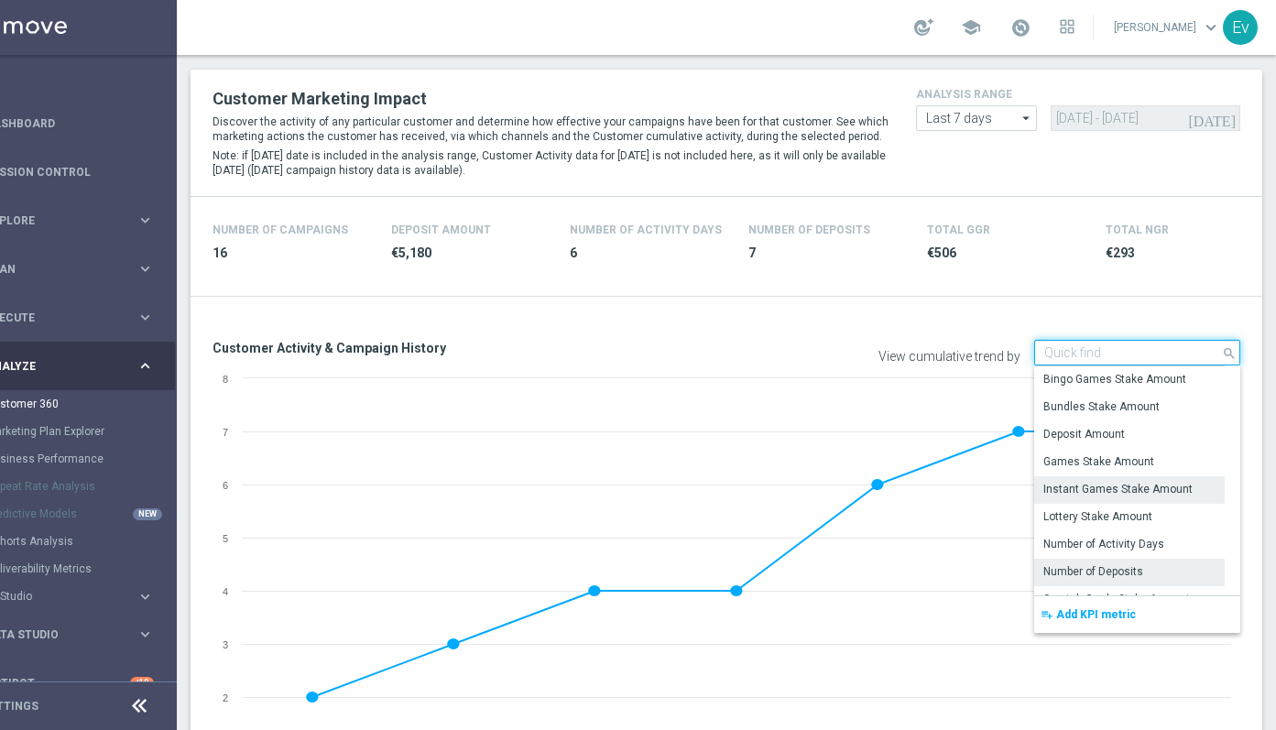
scroll to position [128, 0]
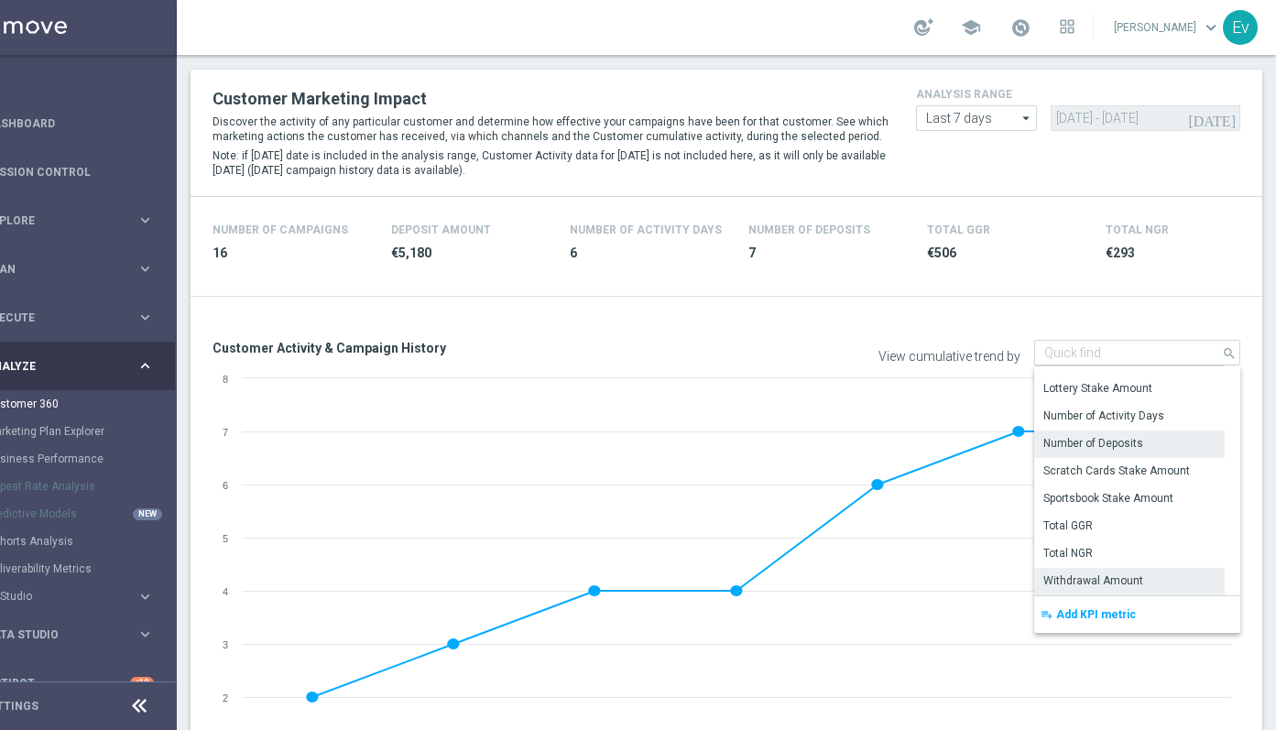
click at [1103, 574] on div "Withdrawal Amount" at bounding box center [1093, 581] width 100 height 16
type input "Withdrawal Amount"
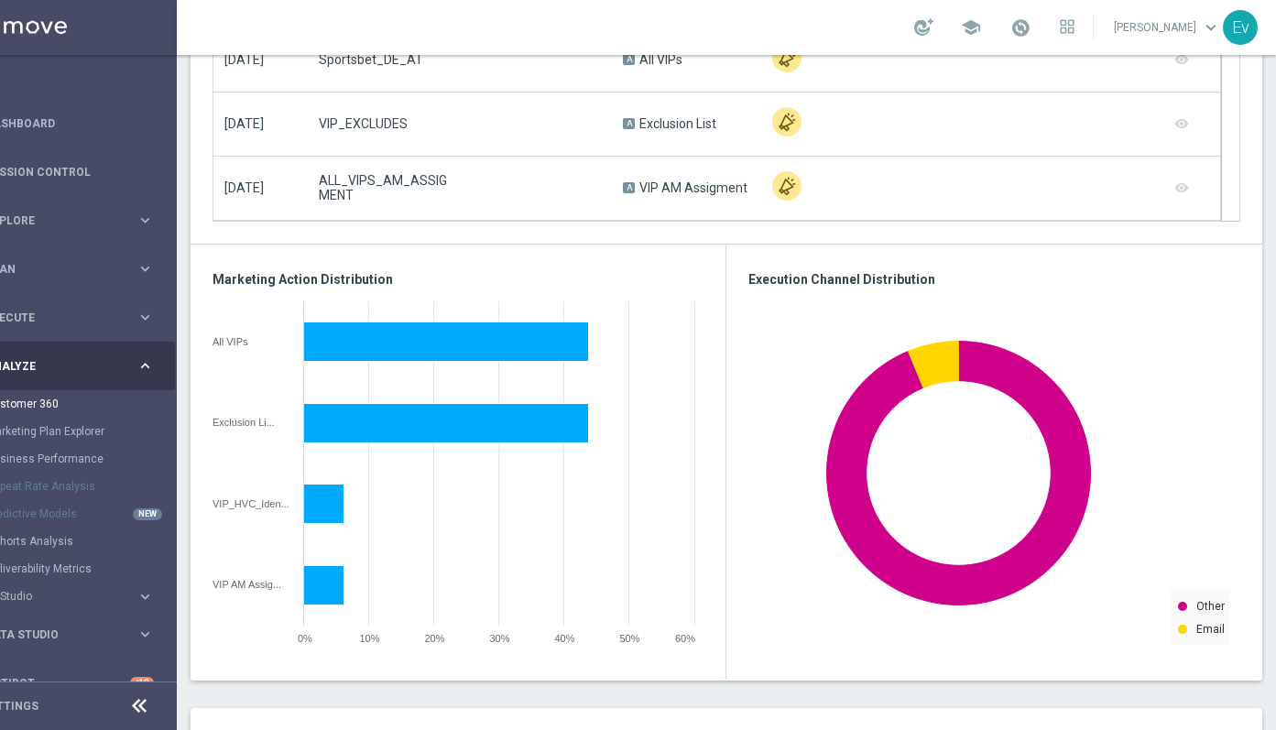
scroll to position [1455, 0]
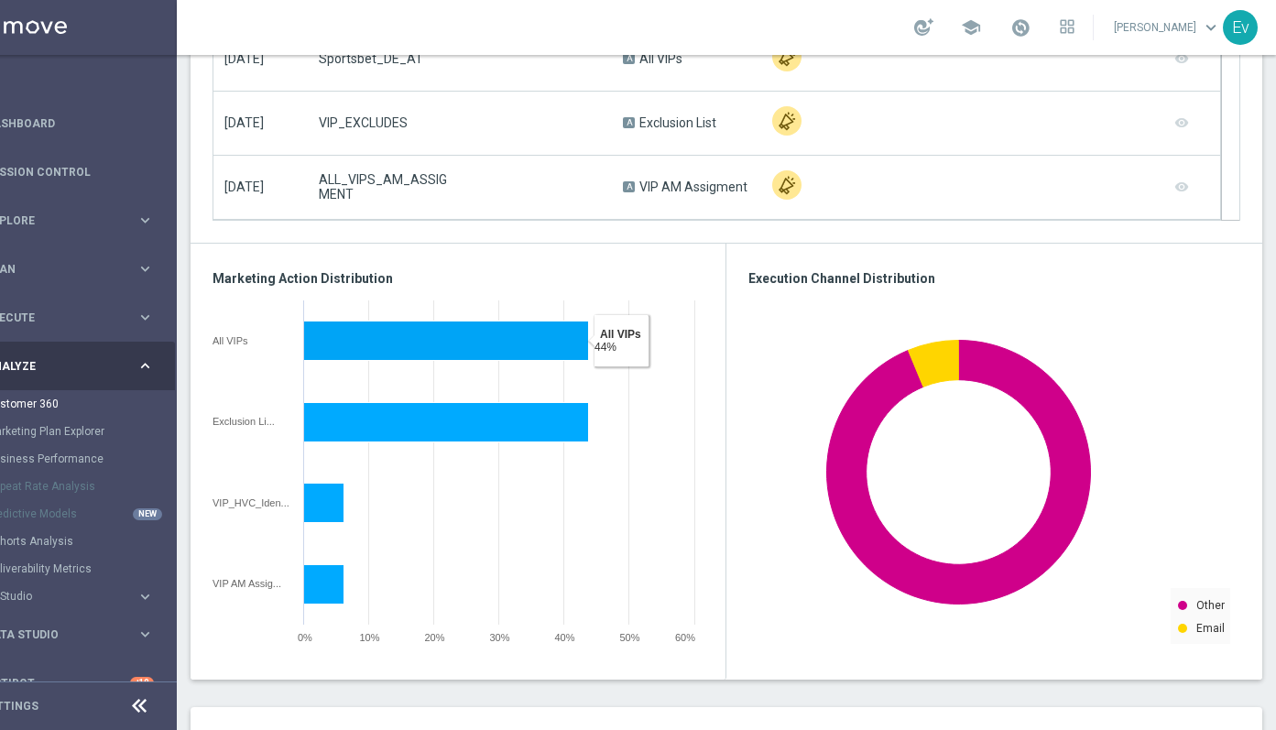
click at [322, 276] on h3 "Marketing Action Distribution" at bounding box center [458, 278] width 491 height 16
click at [786, 274] on h3 "Execution Channel Distribution" at bounding box center [994, 278] width 492 height 16
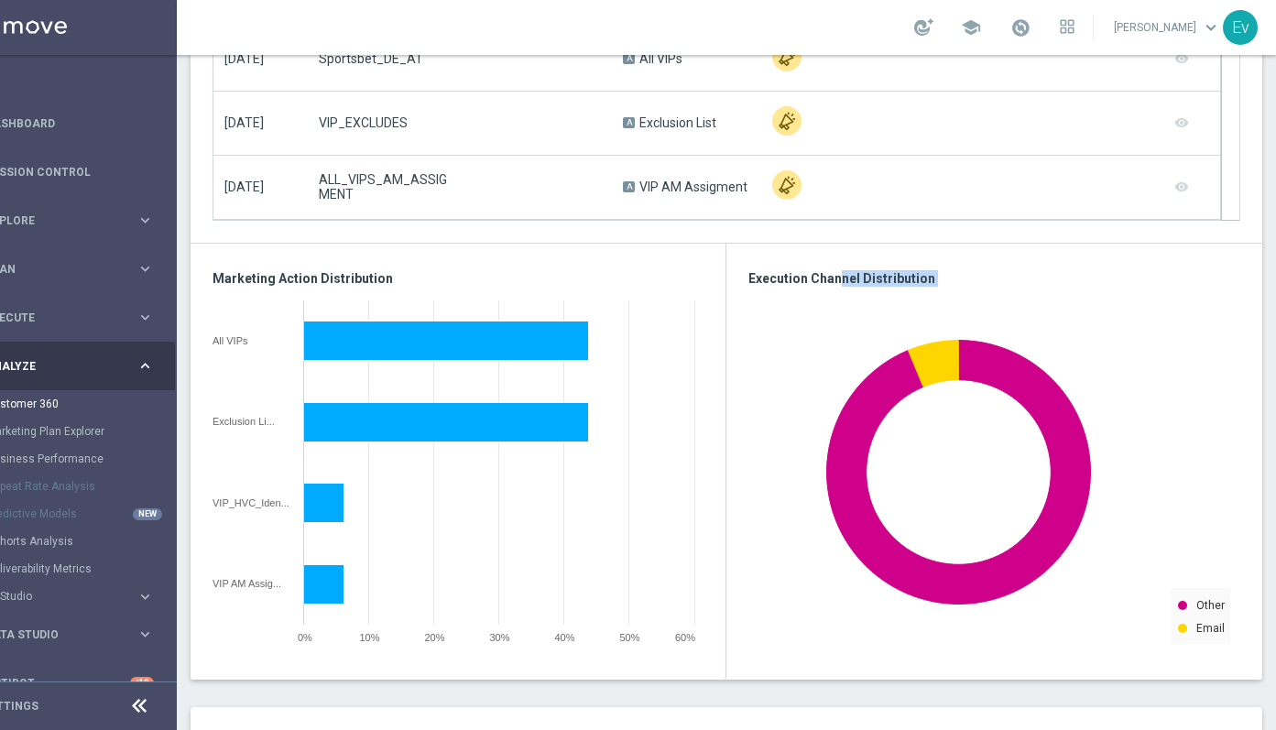
click at [786, 274] on h3 "Execution Channel Distribution" at bounding box center [994, 278] width 492 height 16
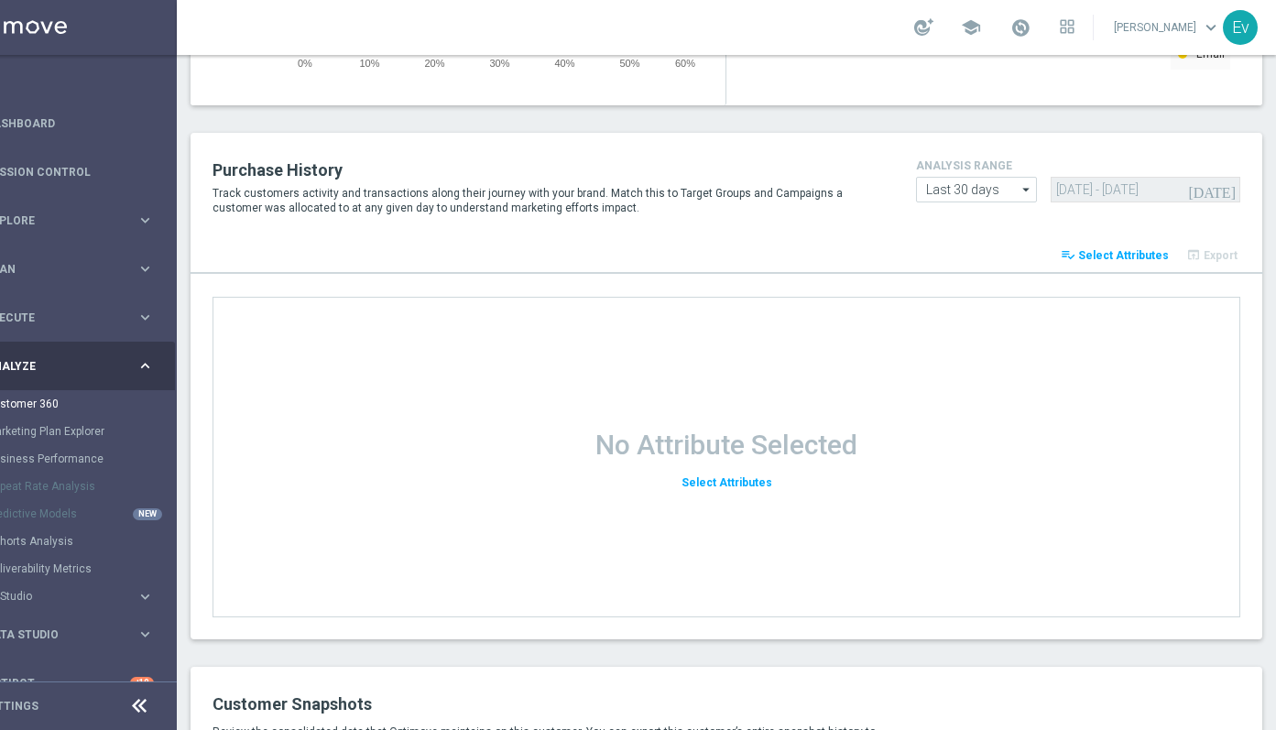
scroll to position [2452, 0]
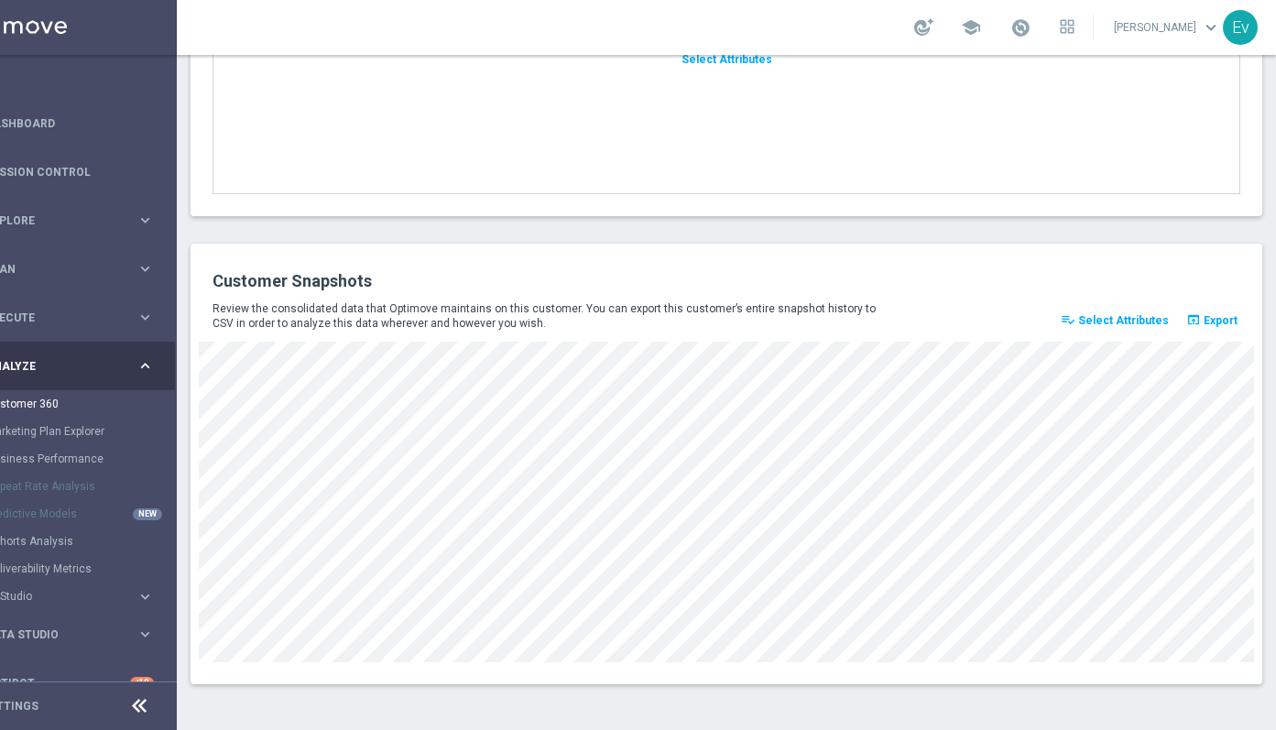
click at [1129, 326] on span "Select Attributes" at bounding box center [1123, 320] width 91 height 13
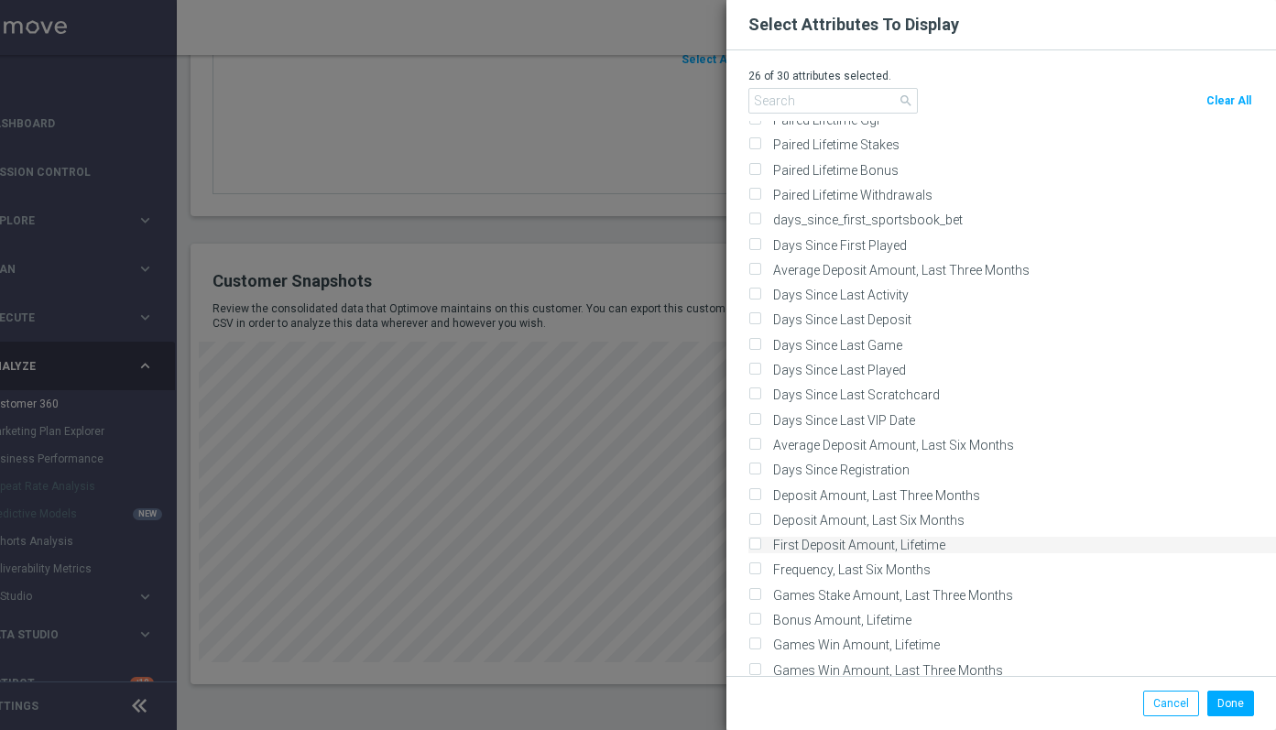
scroll to position [4384, 0]
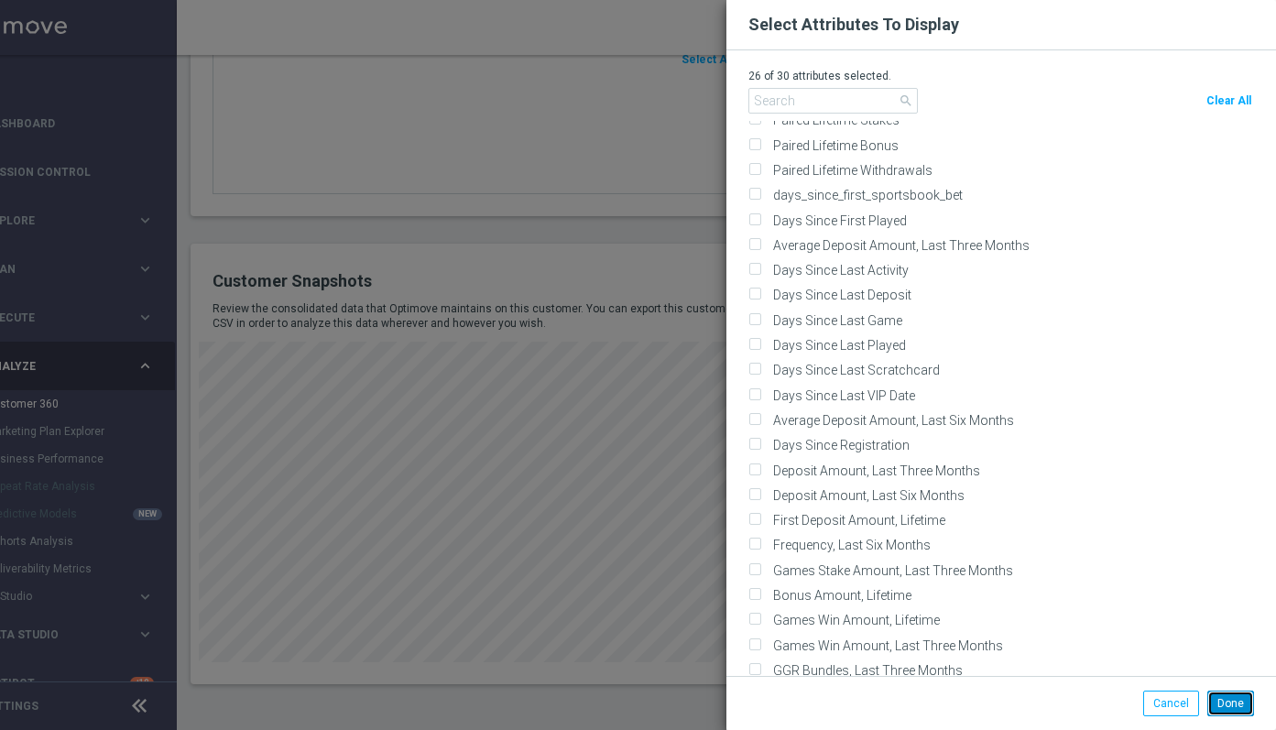
click at [1240, 715] on button "Done" at bounding box center [1230, 704] width 47 height 26
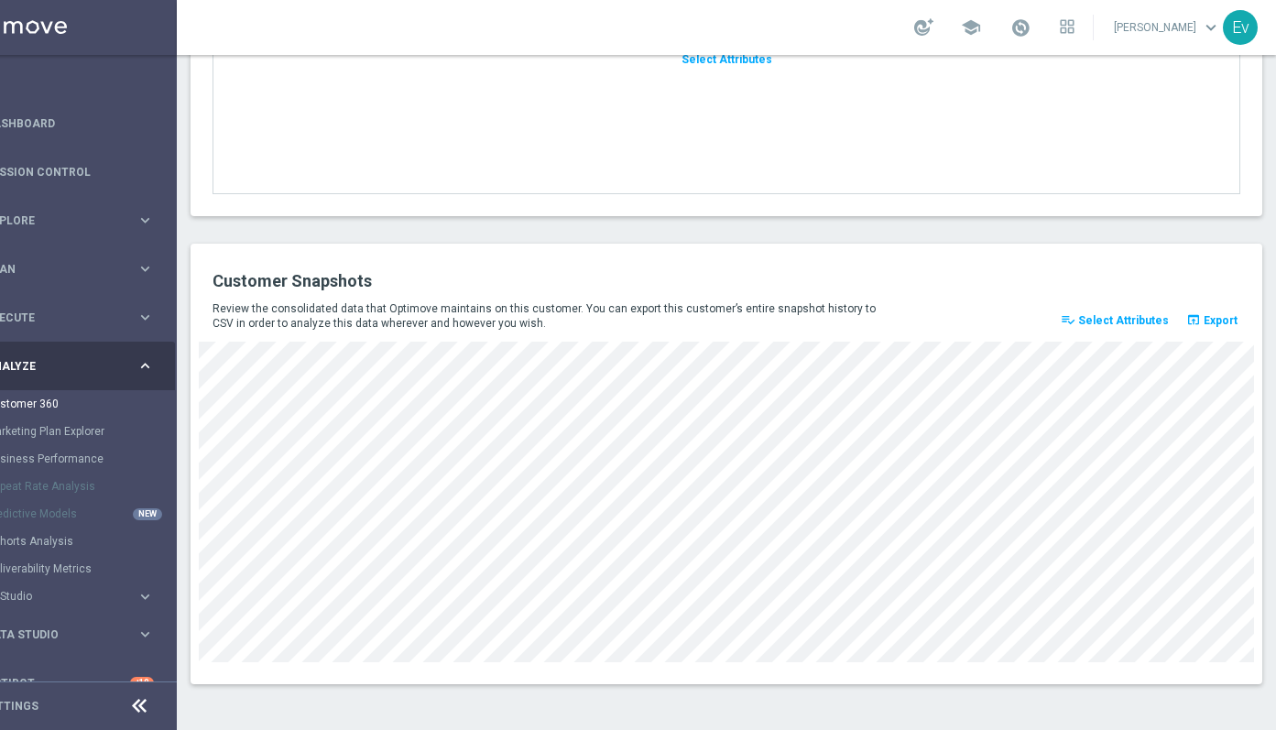
click at [234, 317] on p "Review the consolidated data that Optimove maintains on this customer. You can …" at bounding box center [551, 315] width 676 height 29
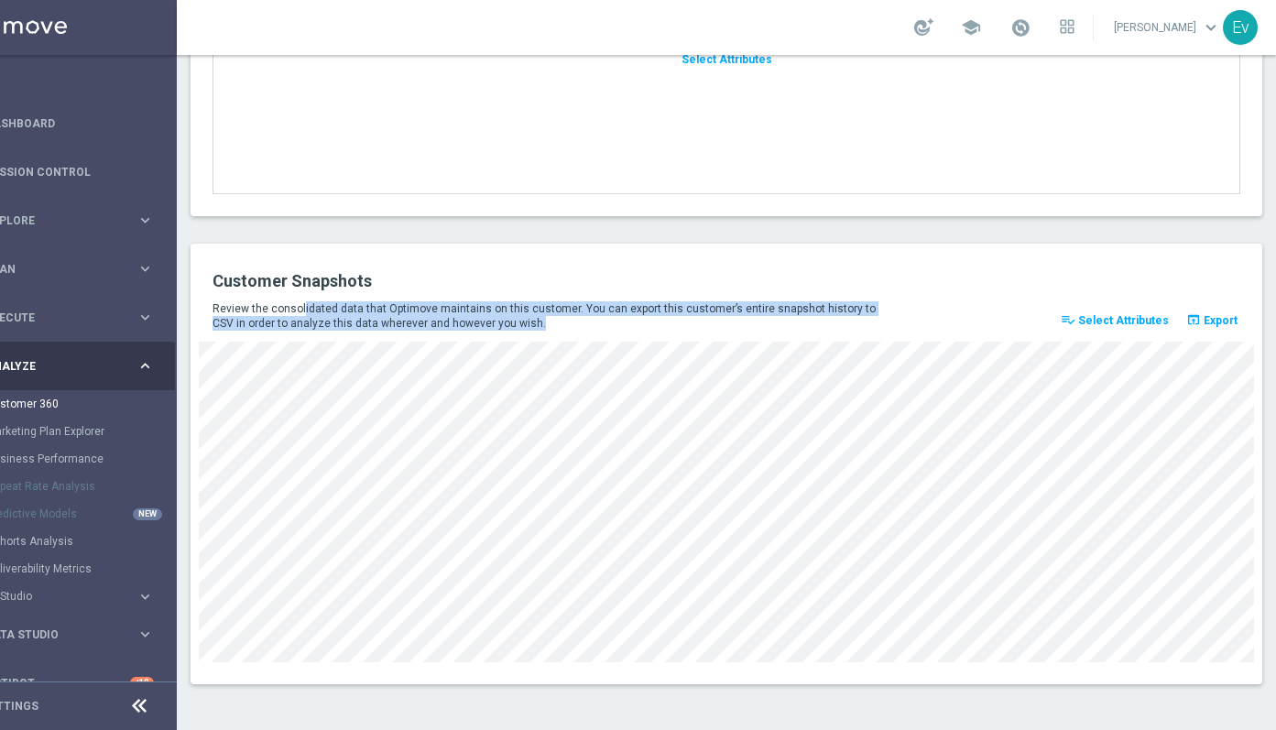
click at [234, 317] on p "Review the consolidated data that Optimove maintains on this customer. You can …" at bounding box center [551, 315] width 676 height 29
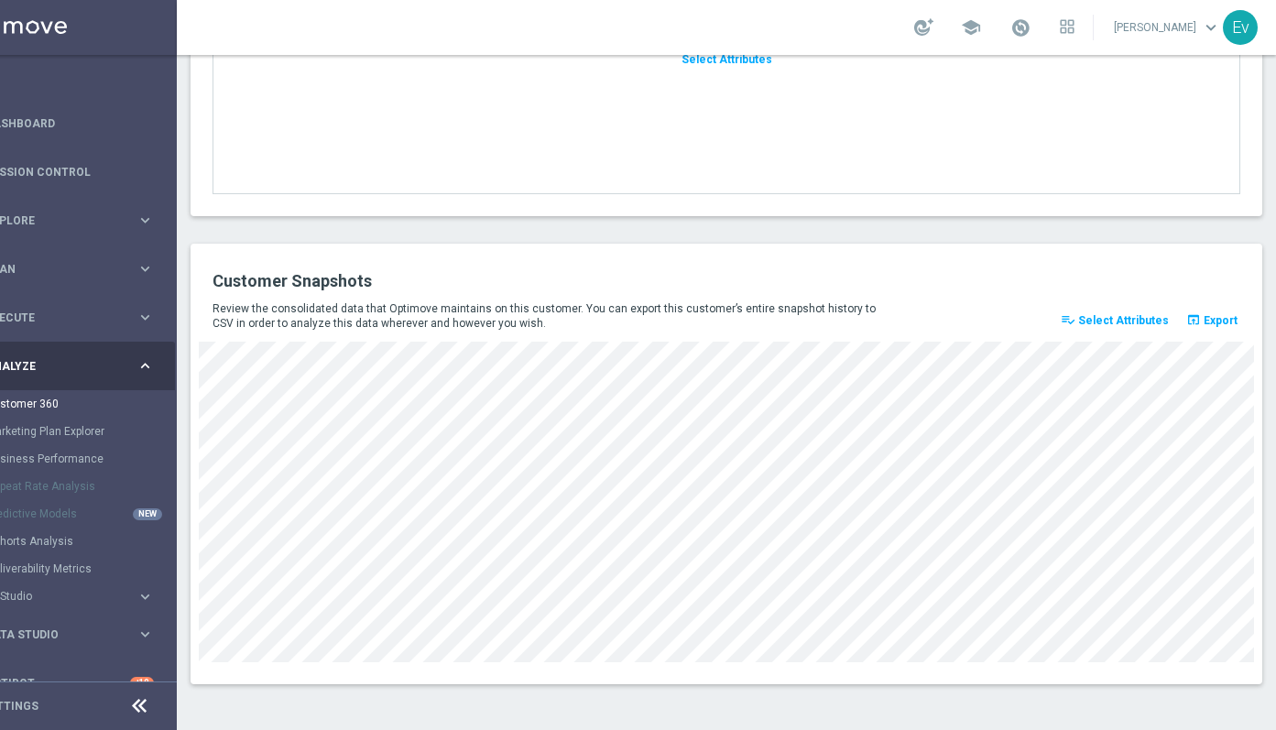
click at [329, 310] on p "Review the consolidated data that Optimove maintains on this customer. You can …" at bounding box center [551, 315] width 676 height 29
drag, startPoint x: 567, startPoint y: 311, endPoint x: 781, endPoint y: 325, distance: 214.8
click at [781, 325] on p "Review the consolidated data that Optimove maintains on this customer. You can …" at bounding box center [551, 315] width 676 height 29
click at [1142, 315] on span "Select Attributes" at bounding box center [1123, 320] width 91 height 13
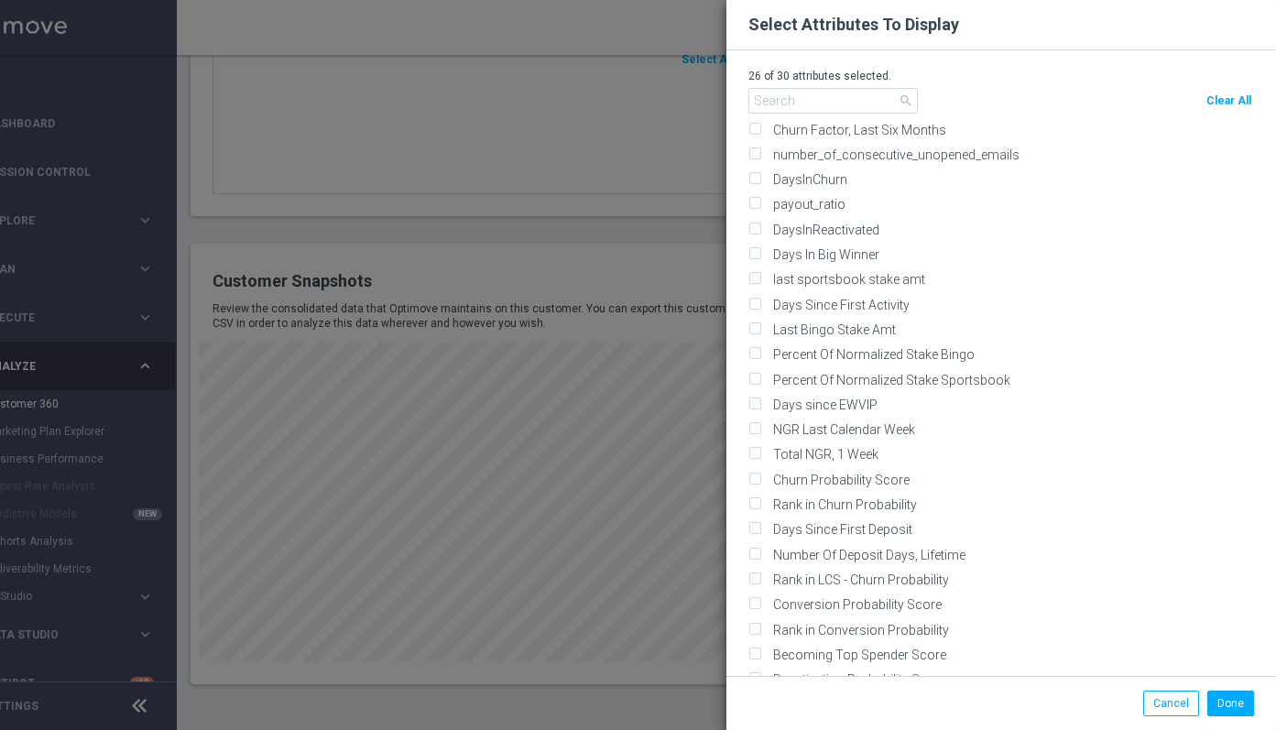
scroll to position [3320, 0]
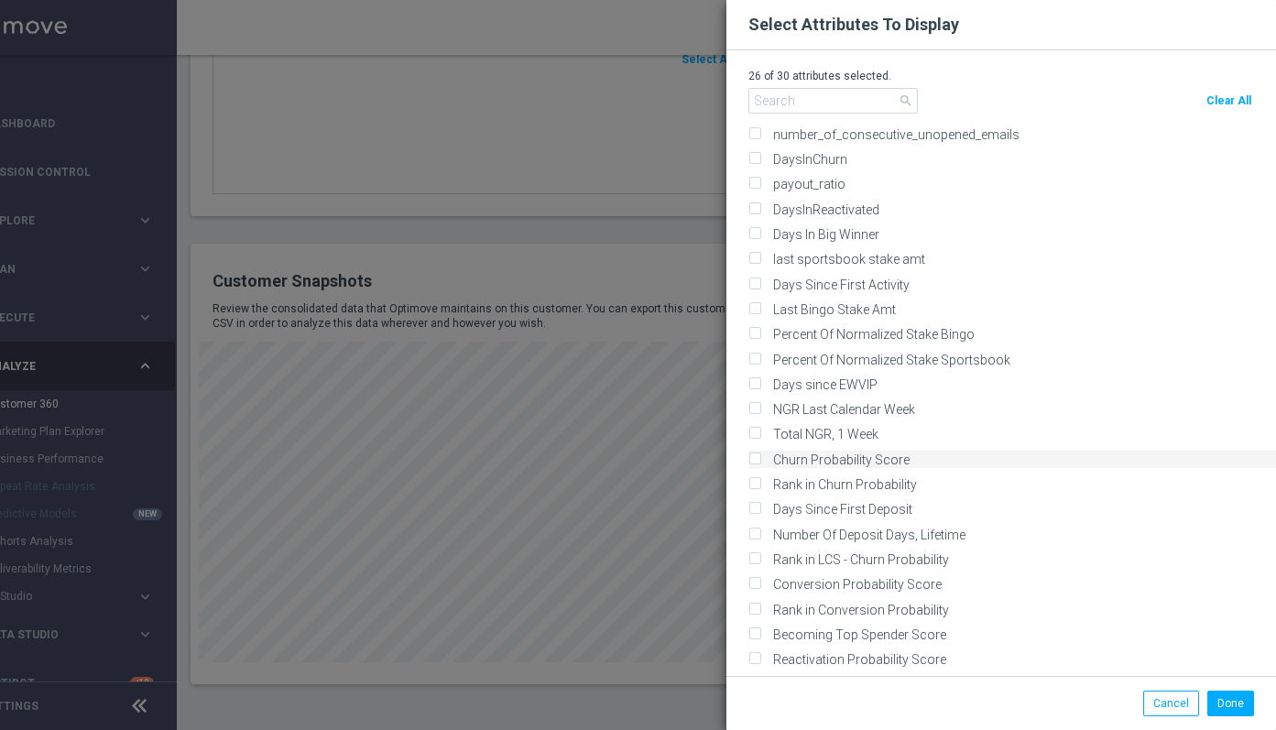
click at [786, 463] on label "Churn Probability Score" at bounding box center [838, 460] width 143 height 16
click at [760, 463] on input "Churn Probability Score" at bounding box center [754, 460] width 12 height 12
checkbox input "true"
click at [785, 482] on label "Rank in Churn Probability" at bounding box center [842, 484] width 150 height 16
click at [760, 482] on input "Rank in Churn Probability" at bounding box center [754, 486] width 12 height 12
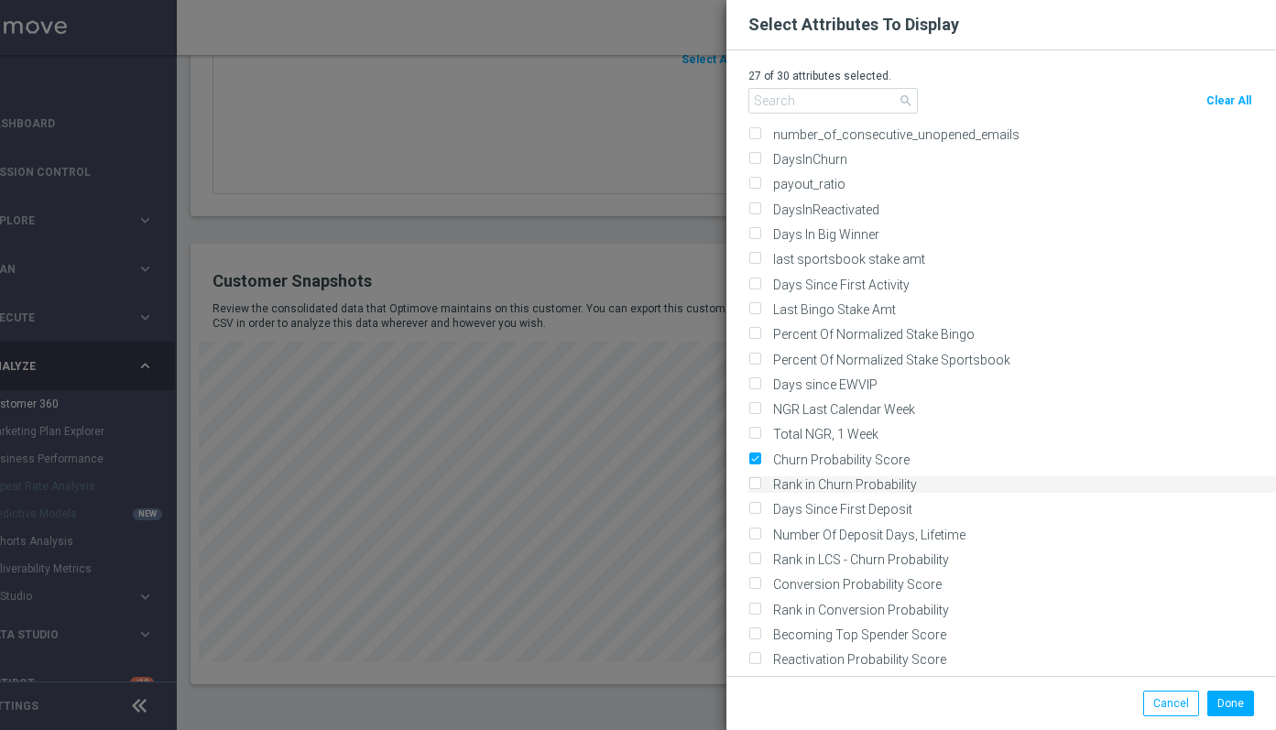
checkbox input "true"
click at [1223, 698] on button "Done" at bounding box center [1230, 704] width 47 height 26
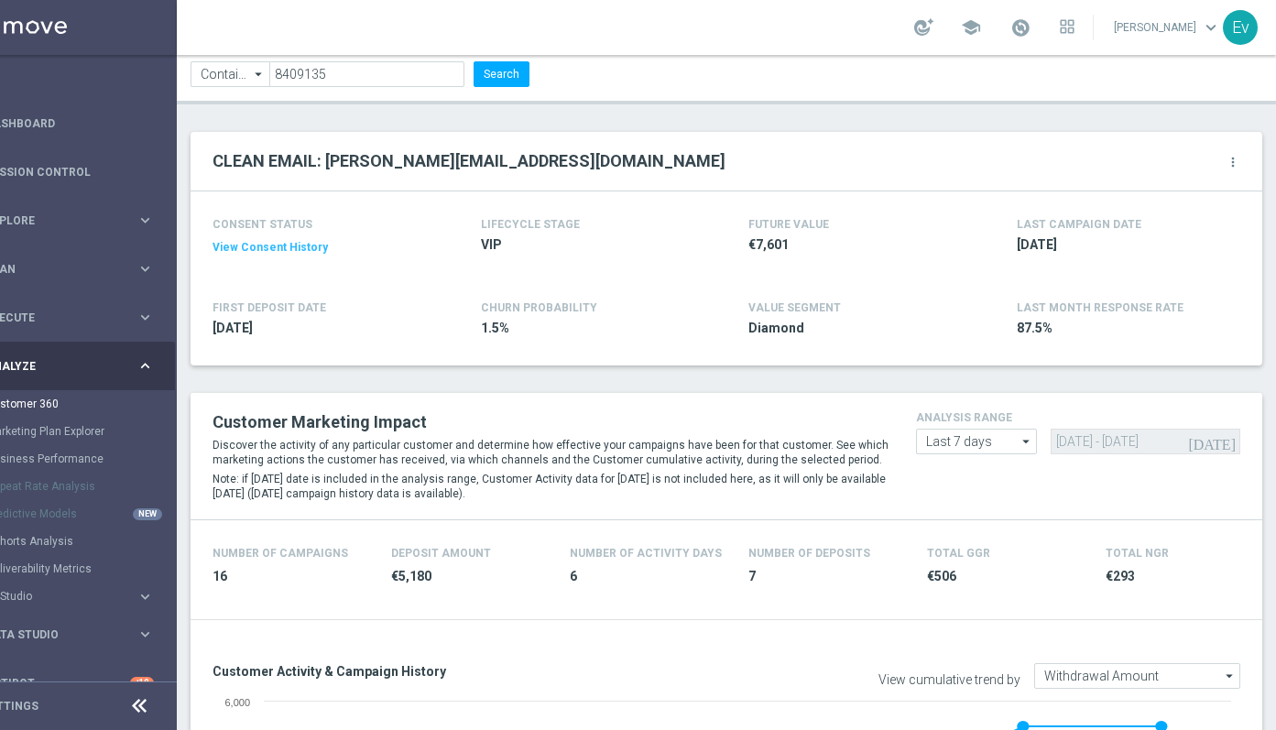
scroll to position [147, 0]
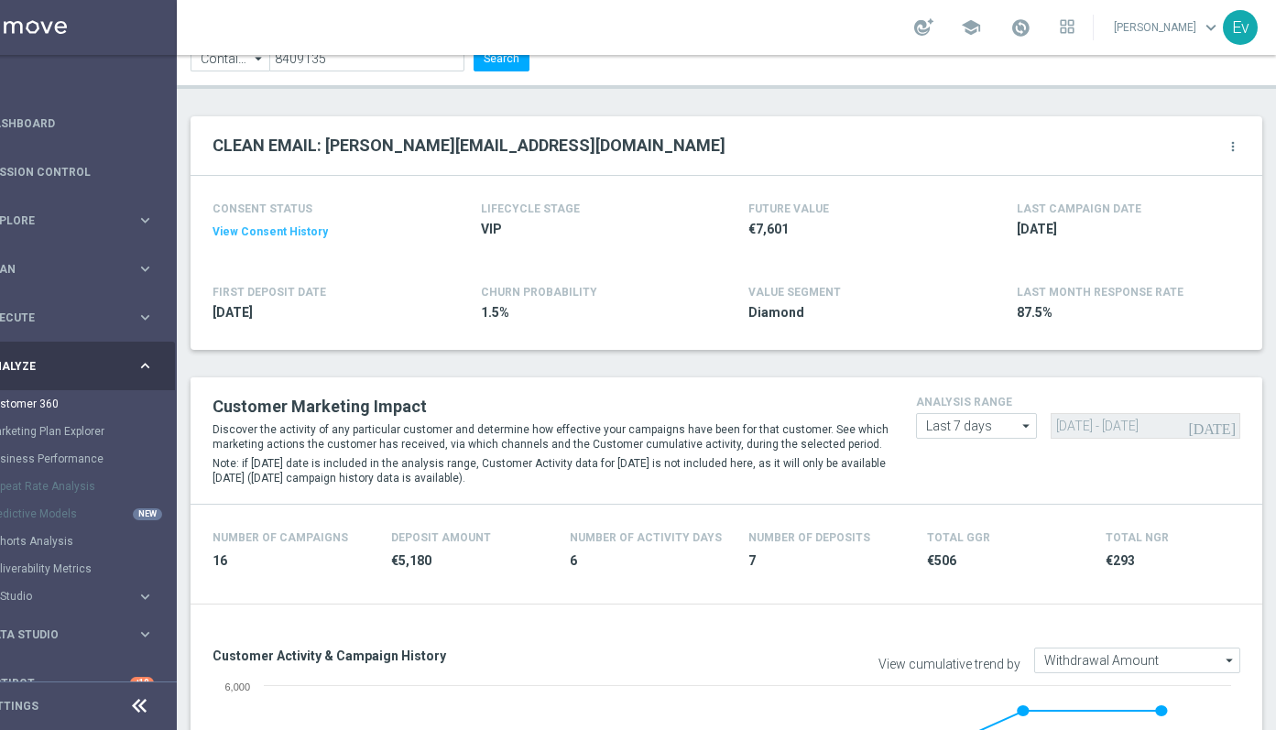
click at [1217, 151] on setup-gear-button "more_vert" at bounding box center [1210, 146] width 60 height 24
click at [1228, 153] on icon "more_vert" at bounding box center [1233, 146] width 15 height 15
click at [1198, 302] on div "87.5%" at bounding box center [1124, 314] width 214 height 29
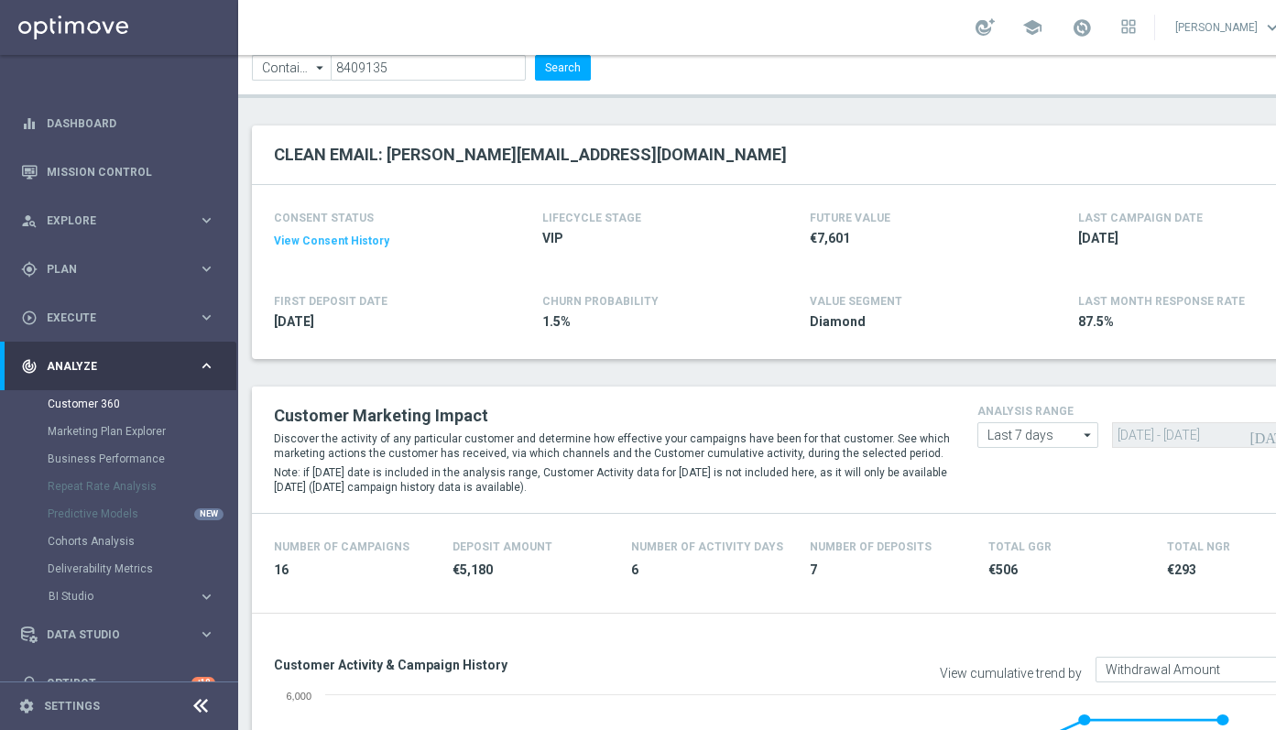
scroll to position [0, 0]
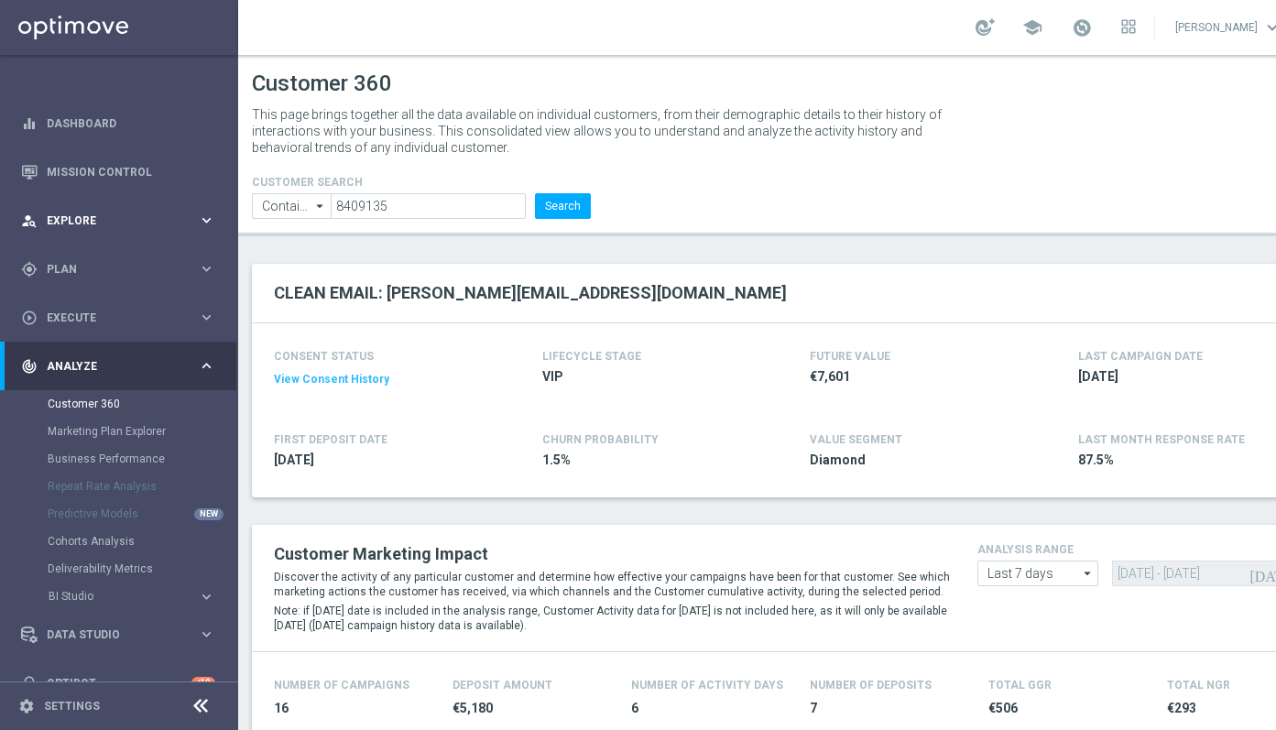
click at [128, 215] on span "Explore" at bounding box center [122, 220] width 151 height 11
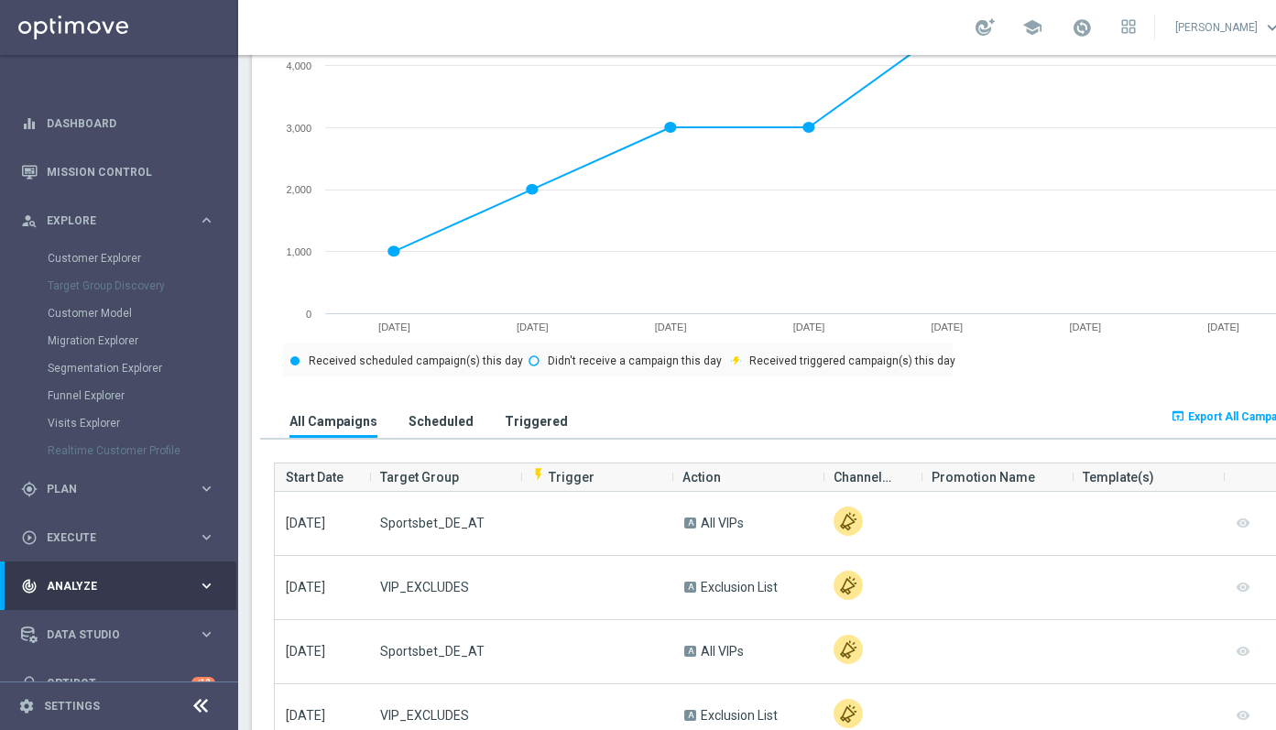
click at [529, 423] on h3 "Triggered" at bounding box center [536, 421] width 63 height 16
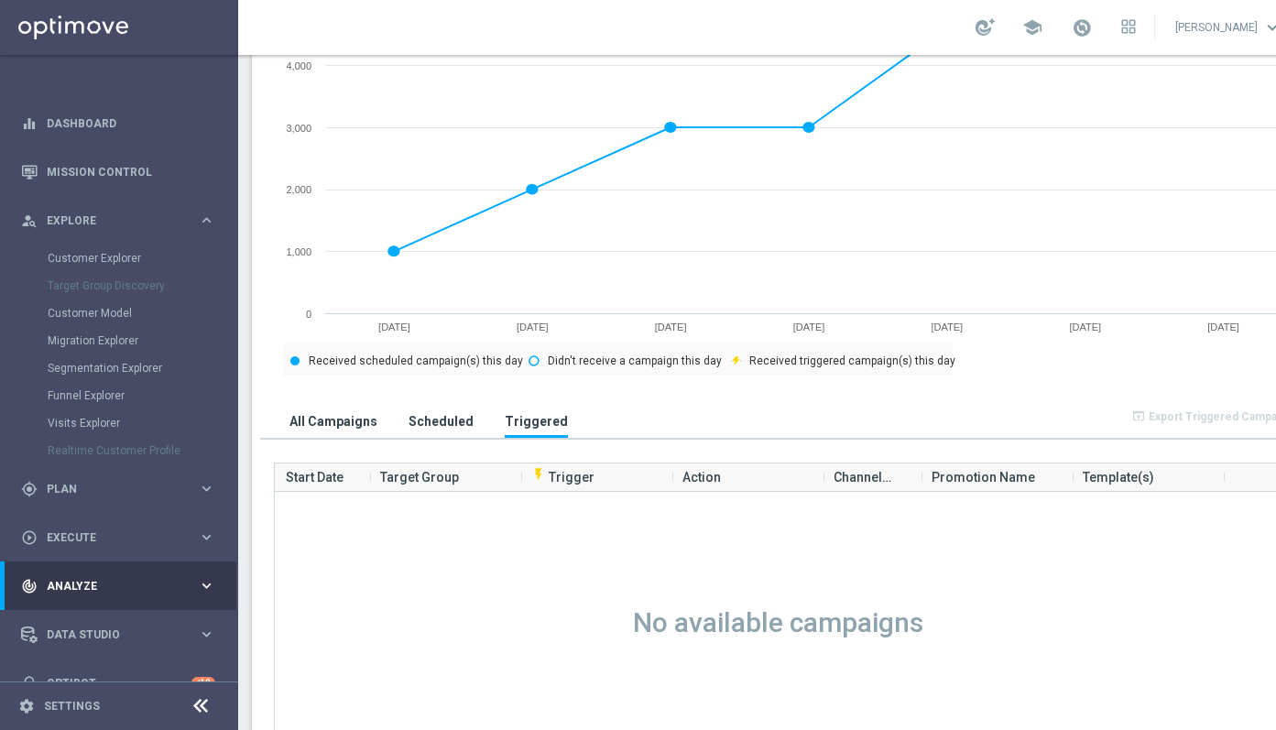
click at [442, 420] on h3 "Scheduled" at bounding box center [441, 421] width 65 height 16
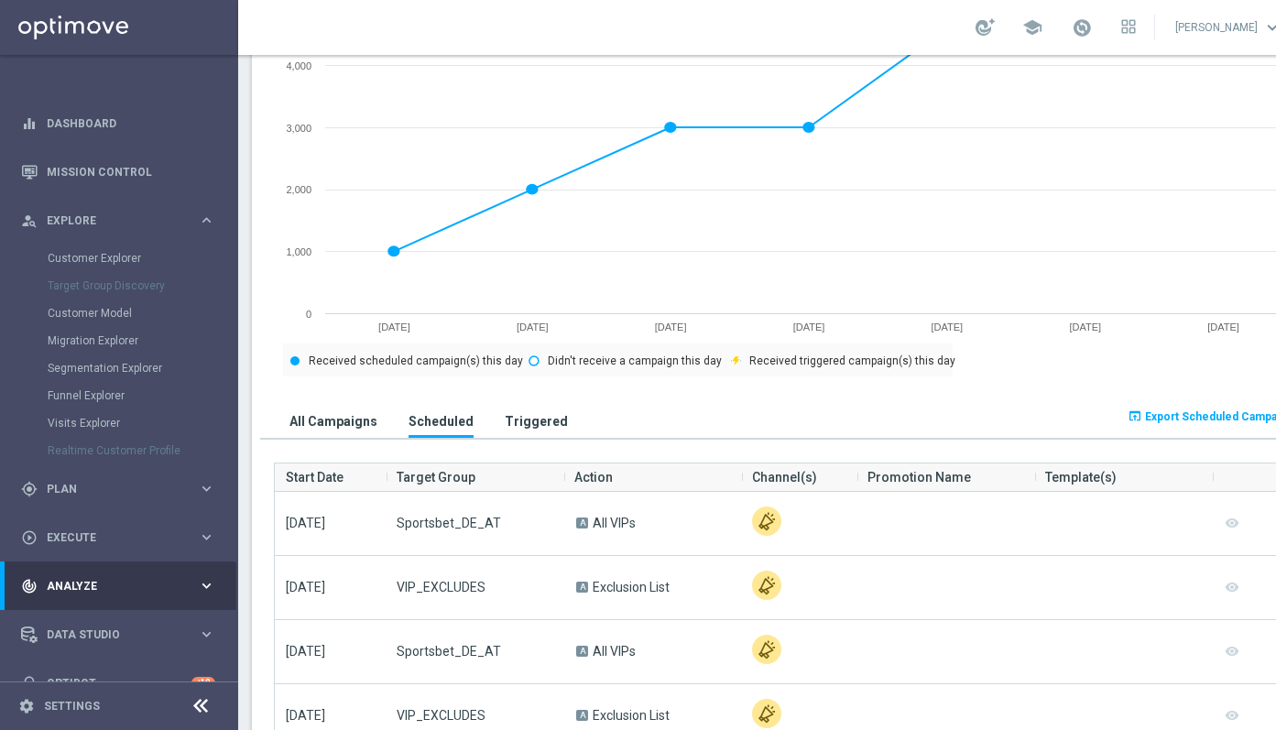
click at [336, 417] on h3 "All Campaigns" at bounding box center [333, 421] width 88 height 16
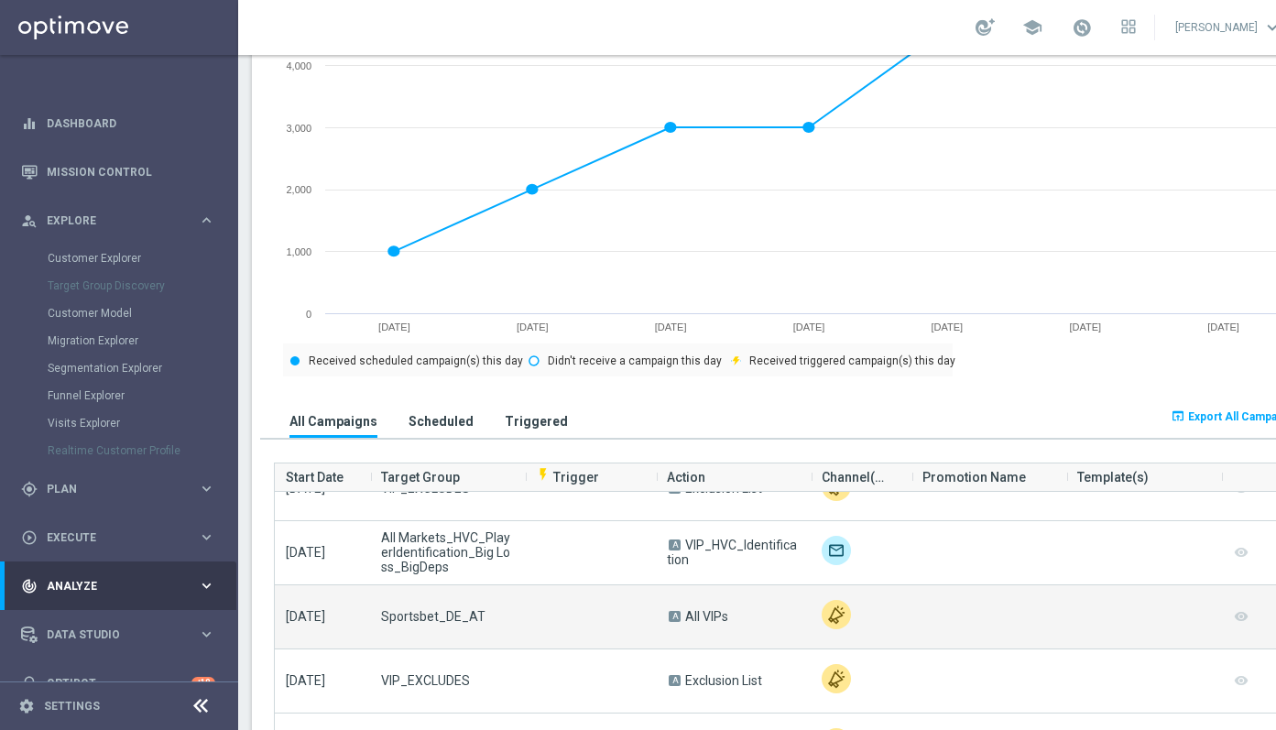
scroll to position [339, 0]
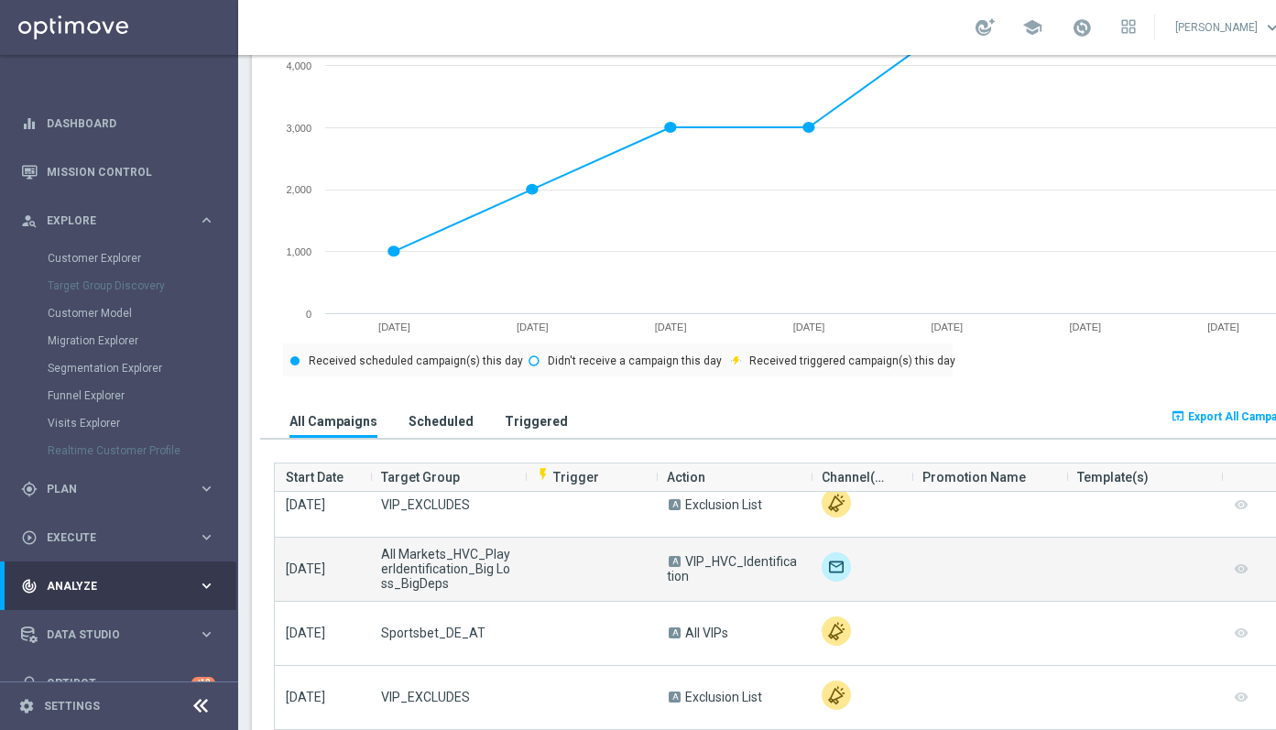
click at [836, 569] on img at bounding box center [836, 566] width 29 height 29
click at [444, 572] on span "All Markets_HVC_PlayerIdentification_Big Loss_BigDeps" at bounding box center [447, 569] width 133 height 44
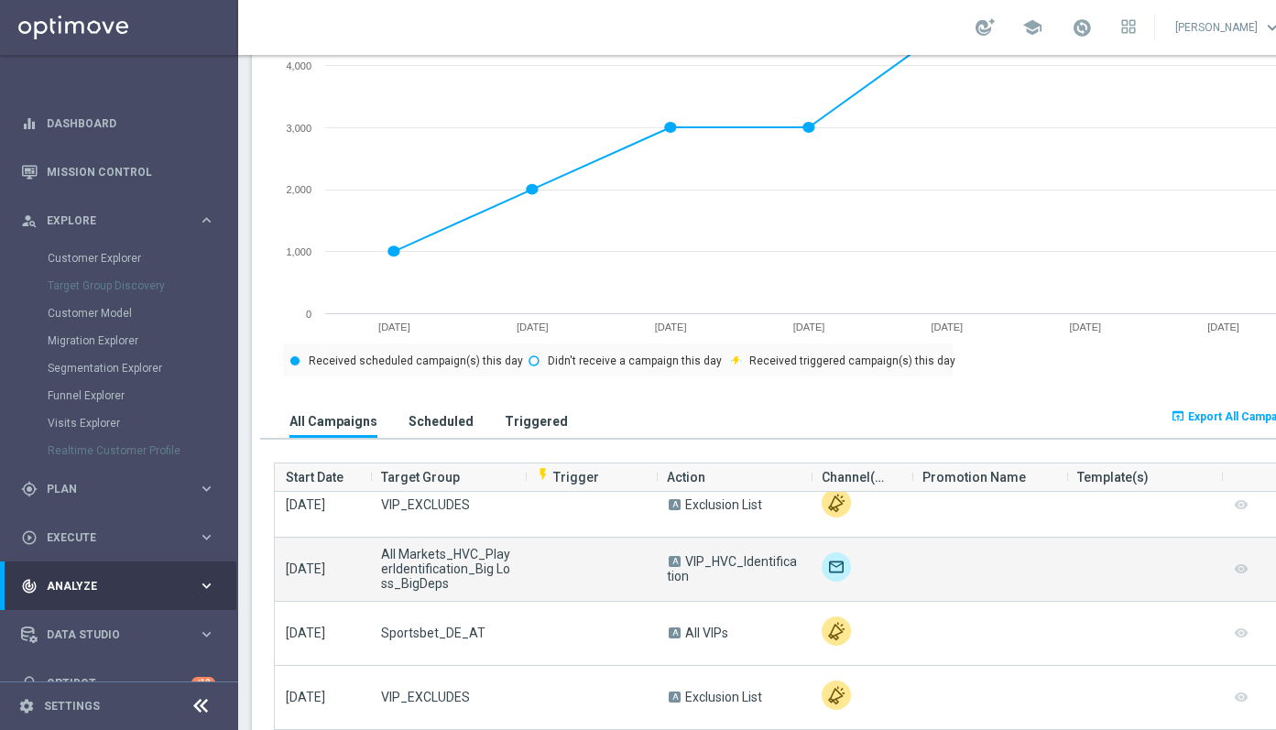
click at [584, 576] on div at bounding box center [590, 569] width 131 height 63
click at [669, 560] on span "A" at bounding box center [675, 561] width 12 height 11
click at [728, 563] on span "VIP_HVC_Identification" at bounding box center [732, 568] width 130 height 29
click at [737, 563] on span "VIP_HVC_Identification" at bounding box center [732, 568] width 130 height 29
click at [987, 543] on div at bounding box center [989, 569] width 155 height 63
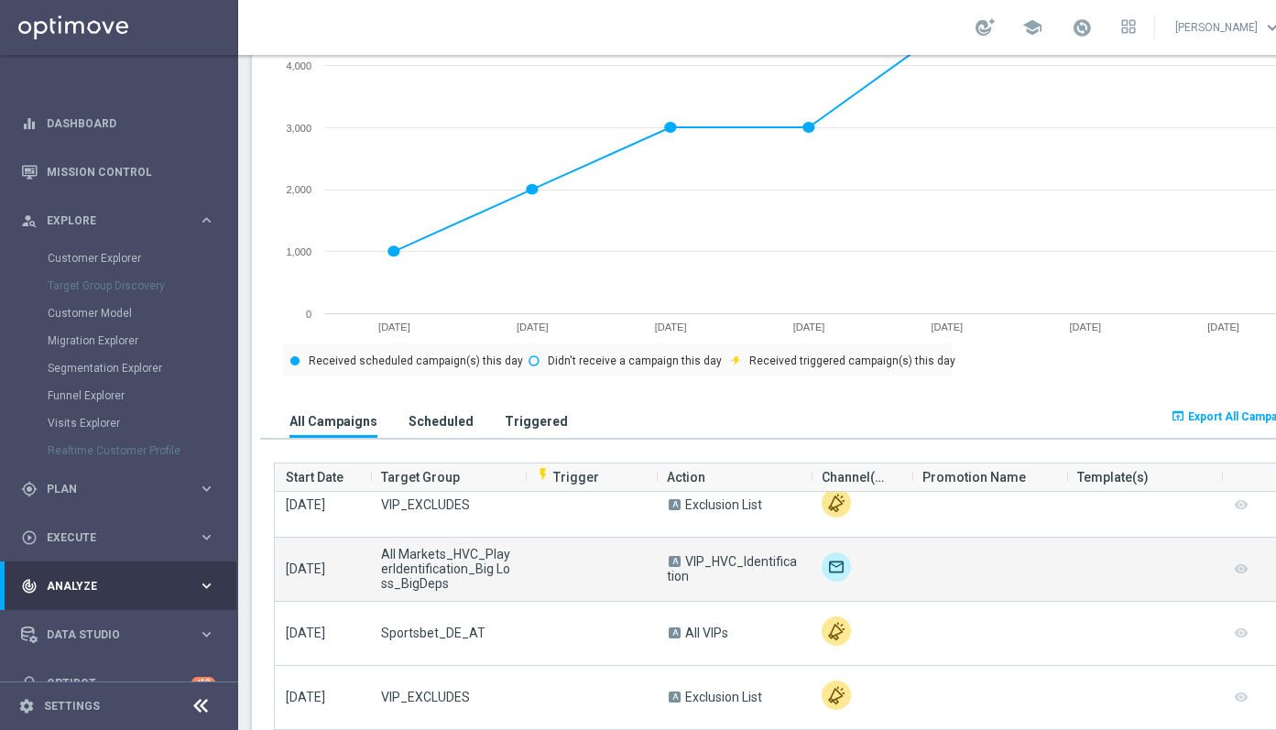
click at [1116, 546] on div at bounding box center [1143, 569] width 155 height 63
drag, startPoint x: 1116, startPoint y: 546, endPoint x: 1146, endPoint y: 546, distance: 30.2
click at [1119, 546] on div at bounding box center [1143, 569] width 155 height 63
click at [1242, 570] on campaign-grid-preview-column "remove_red_eye" at bounding box center [1241, 569] width 18 height 24
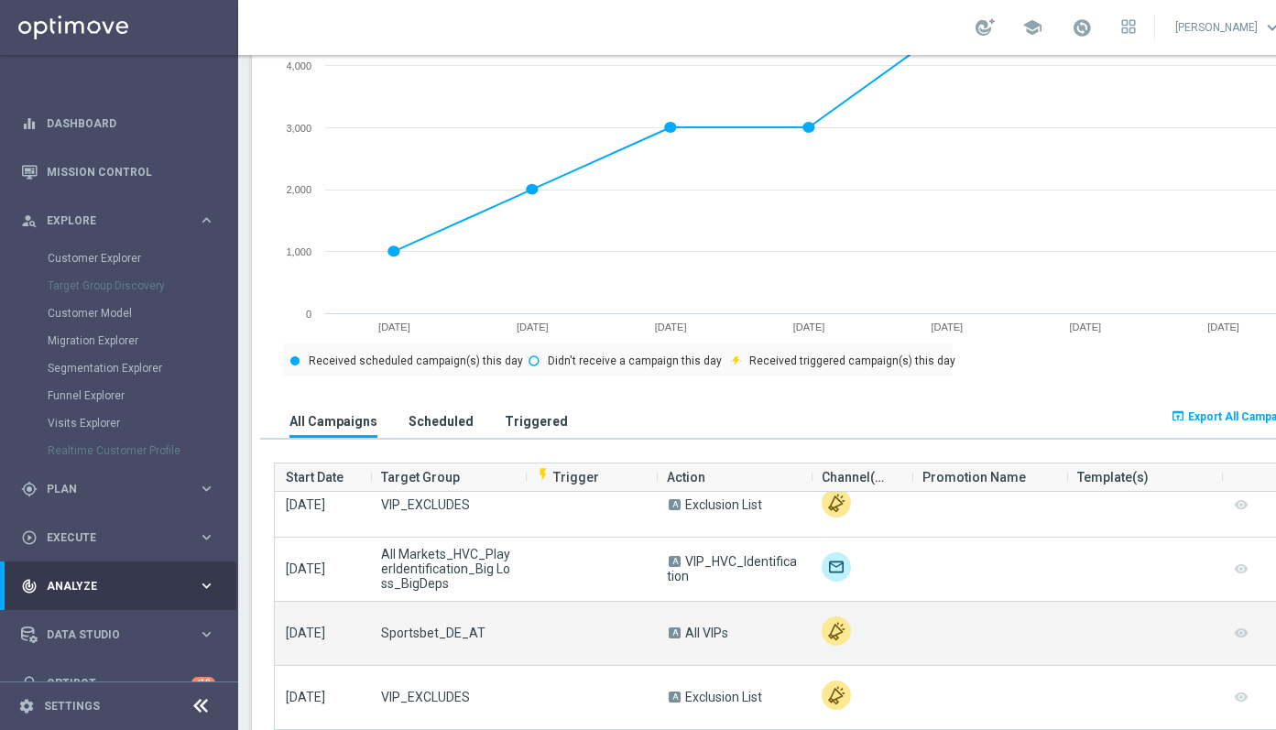
click at [795, 635] on div "A All VIPs" at bounding box center [733, 633] width 155 height 63
